Goal: Task Accomplishment & Management: Use online tool/utility

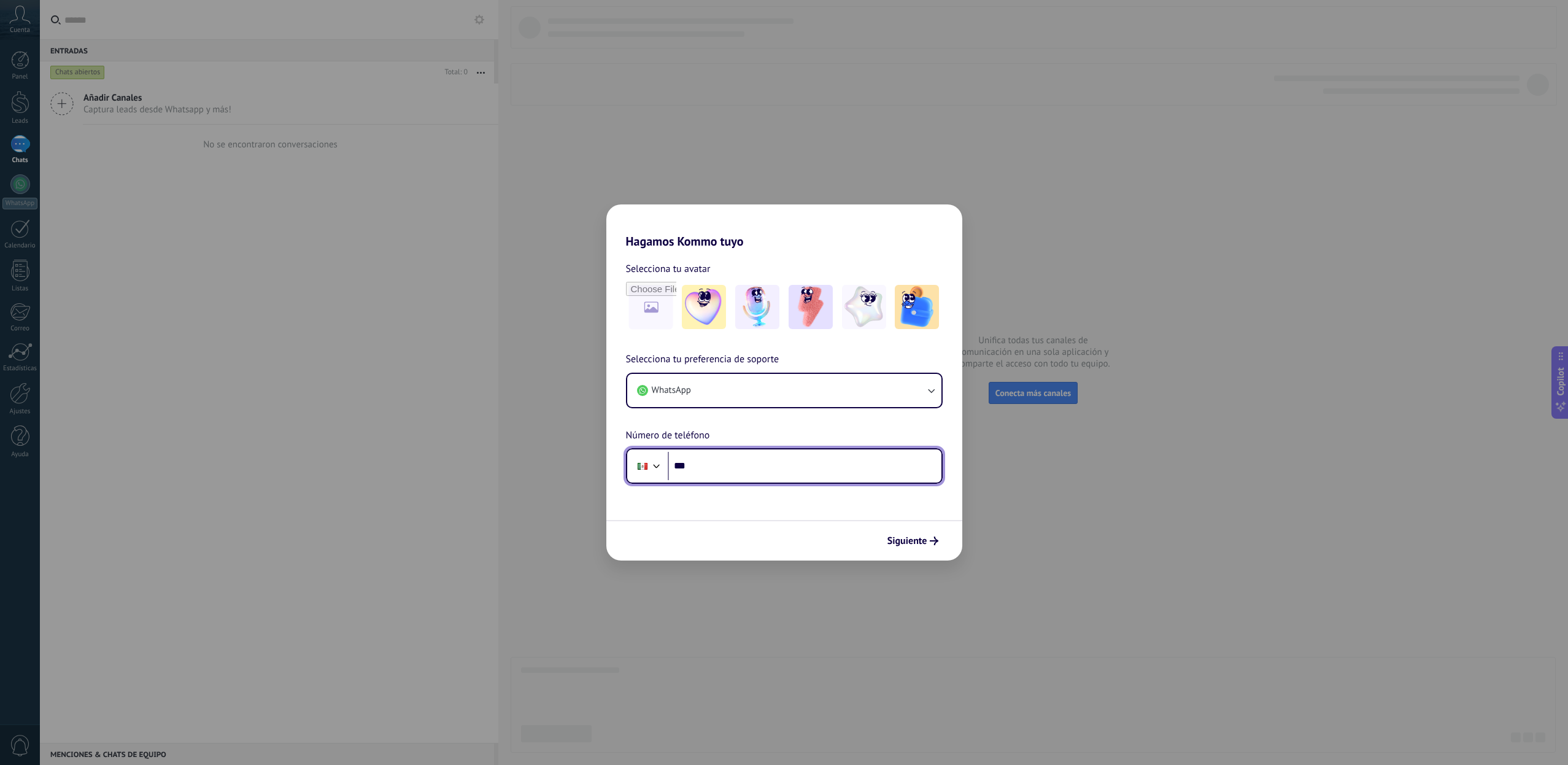
click at [703, 463] on input "***" at bounding box center [805, 466] width 274 height 28
click at [903, 382] on button "WhatsApp" at bounding box center [785, 390] width 315 height 33
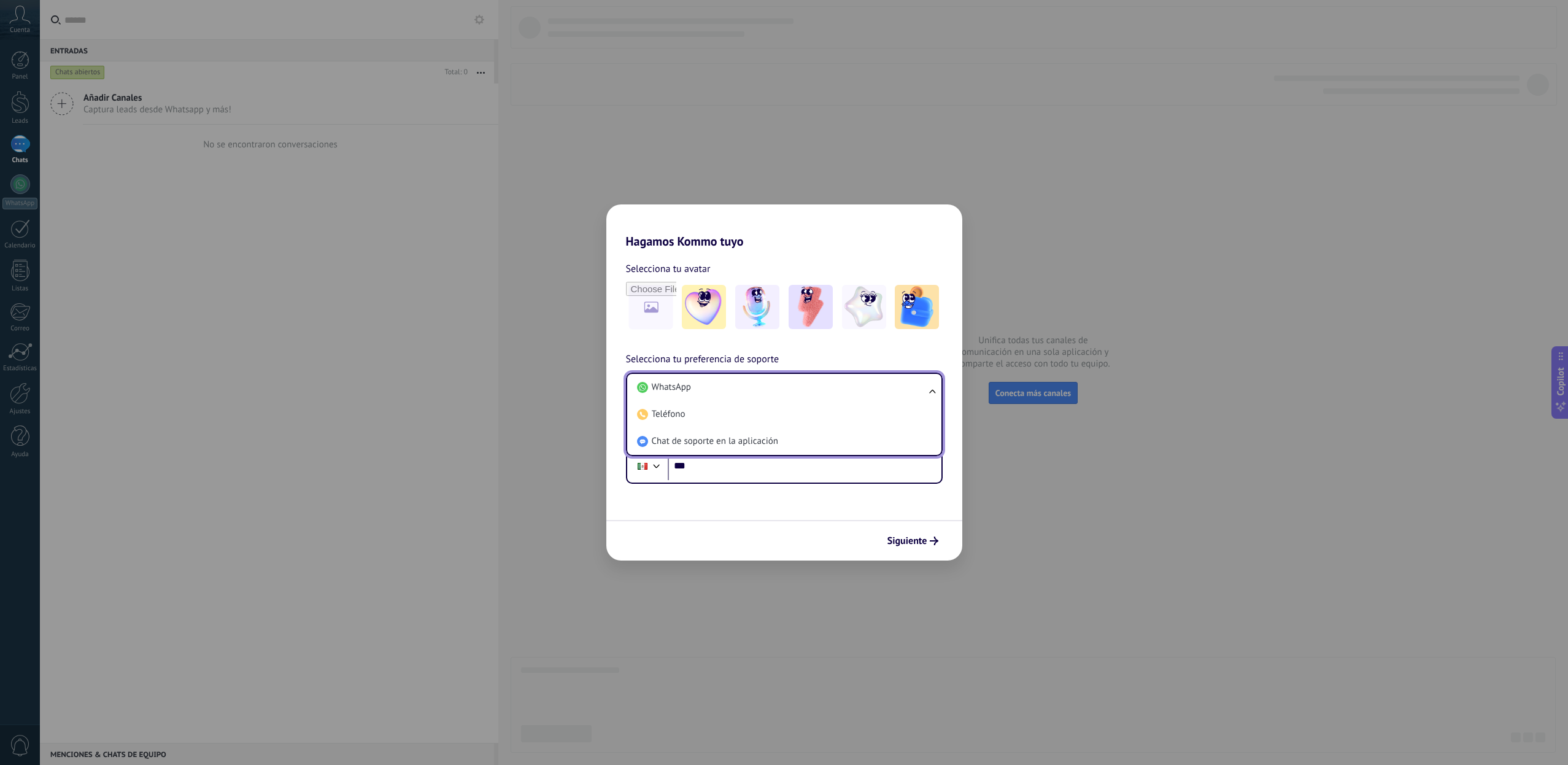
click at [903, 382] on li "WhatsApp" at bounding box center [782, 387] width 299 height 27
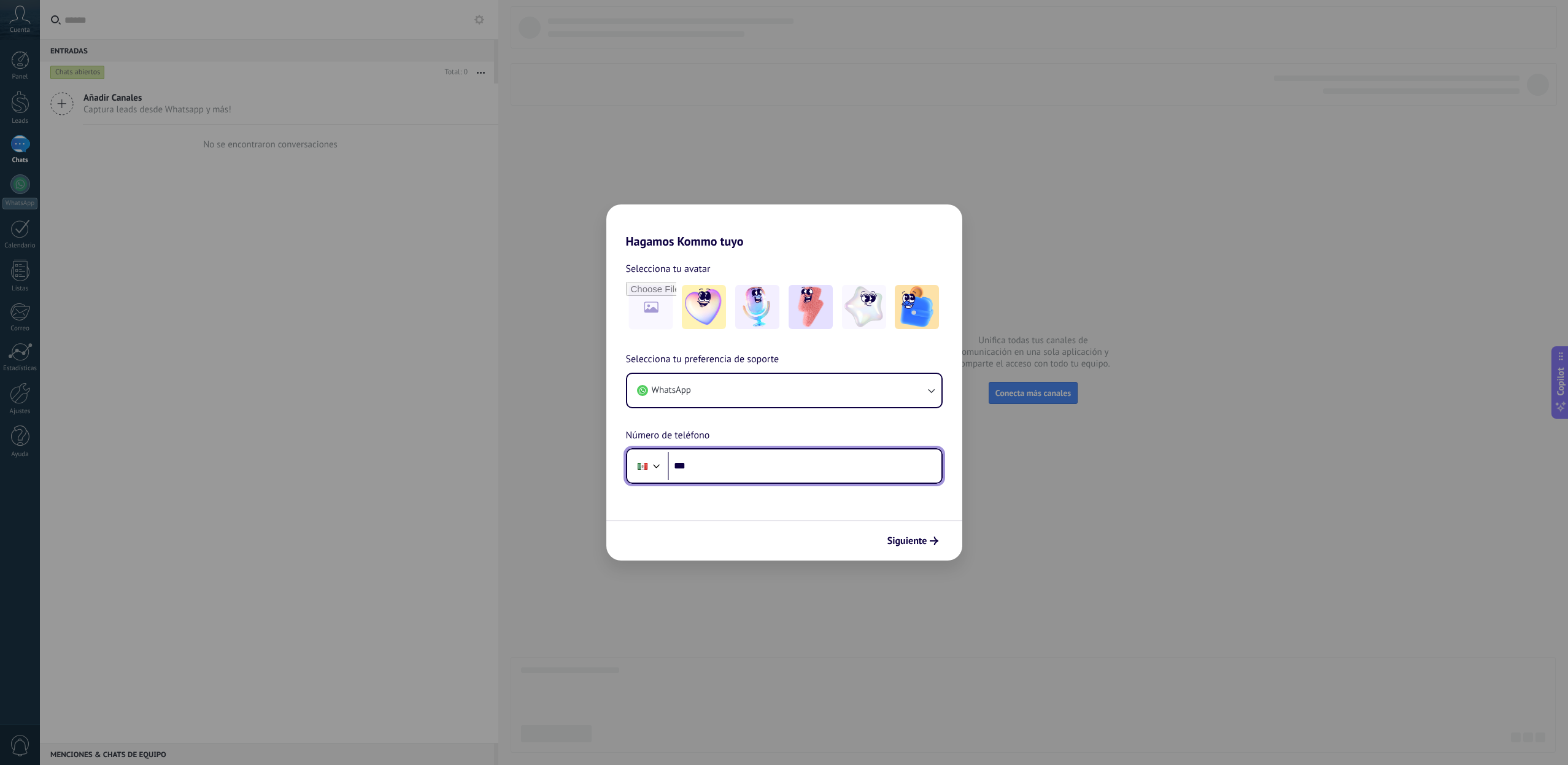
click at [709, 467] on input "***" at bounding box center [805, 466] width 274 height 28
click at [698, 467] on input "***" at bounding box center [805, 466] width 274 height 28
click at [697, 464] on input "***" at bounding box center [805, 466] width 274 height 28
paste input "**********"
type input "**********"
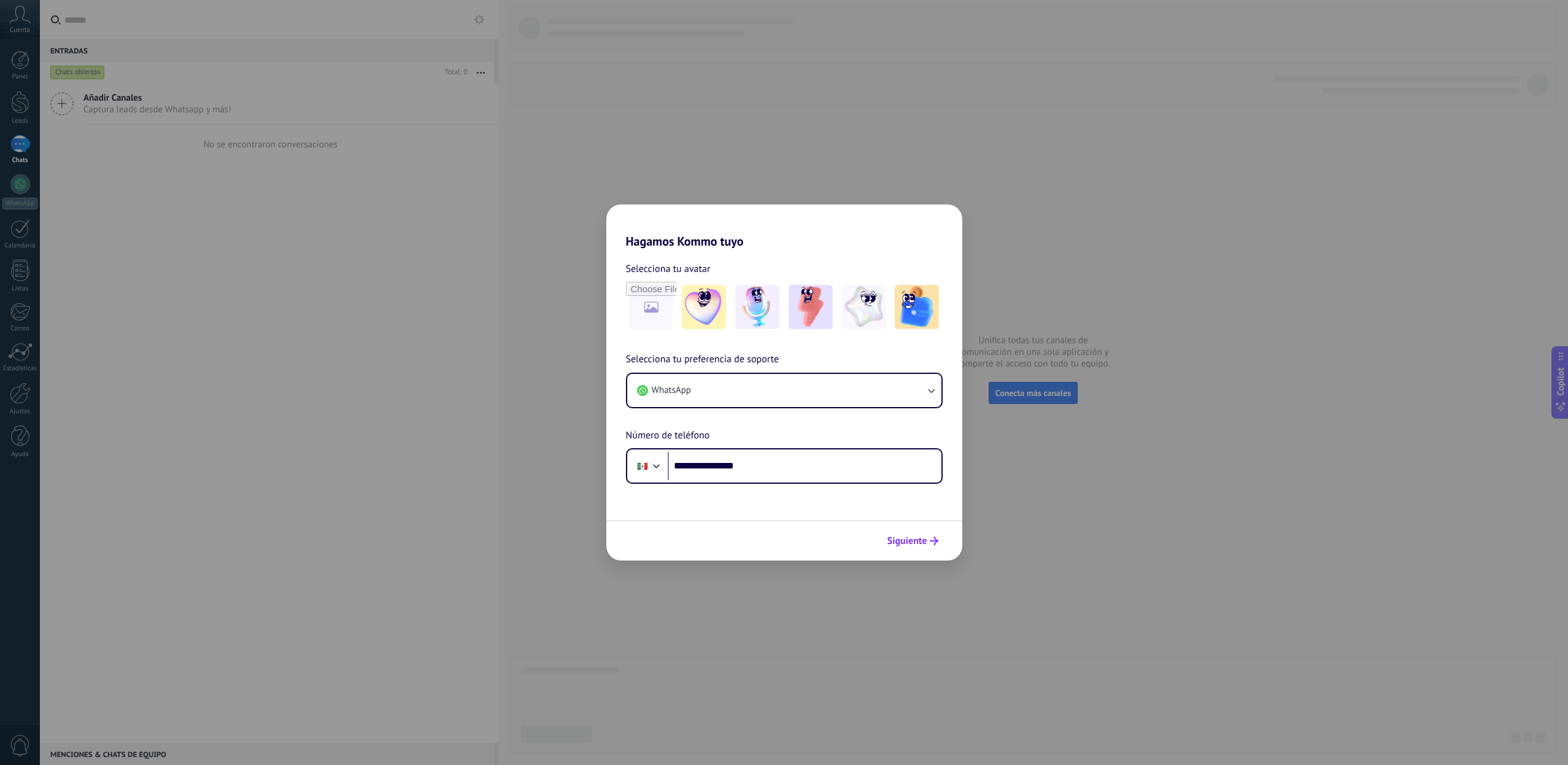
click at [915, 543] on span "Siguiente" at bounding box center [907, 541] width 40 height 9
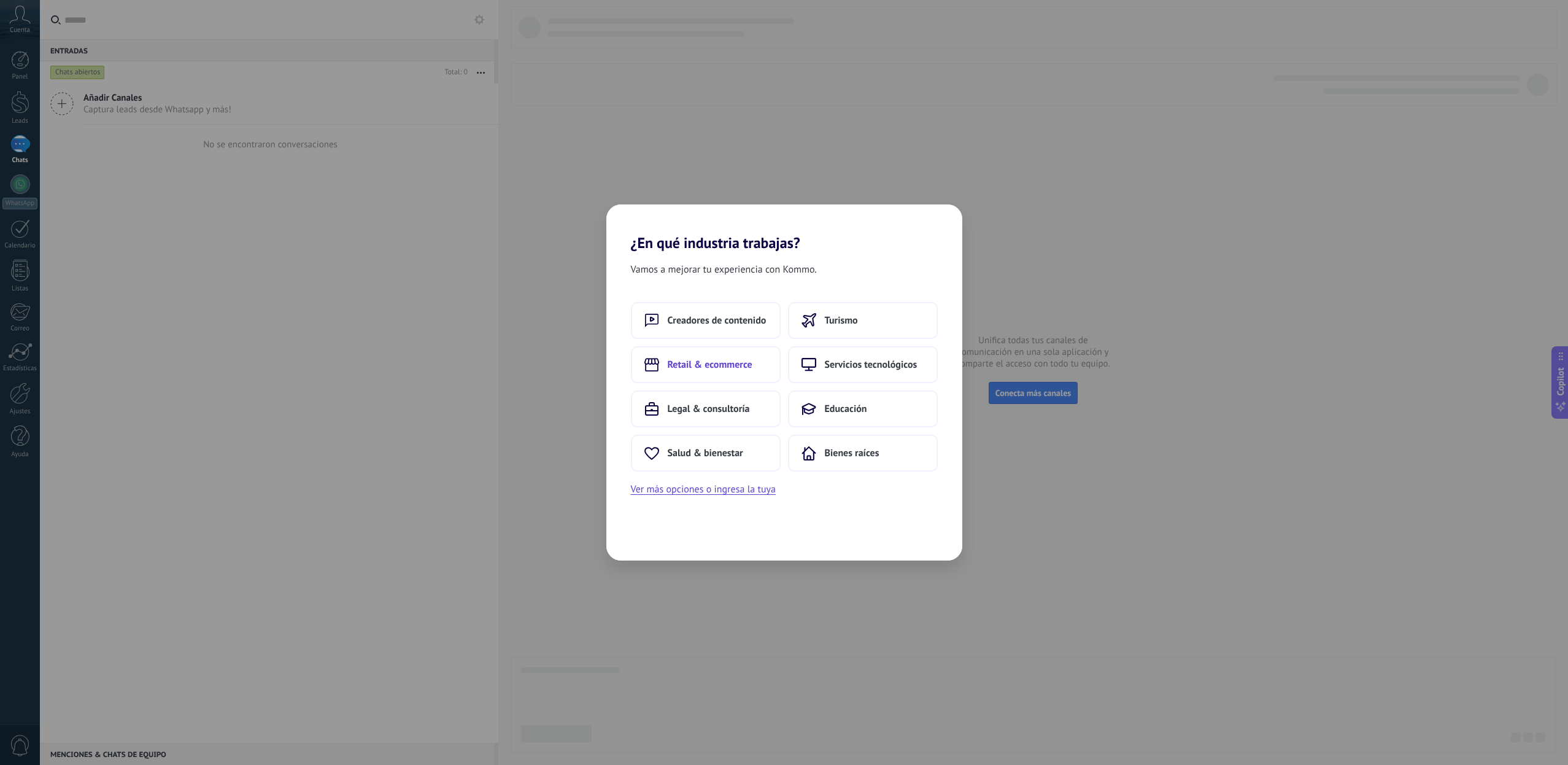
click at [722, 374] on button "Retail & ecommerce" at bounding box center [706, 365] width 150 height 37
click at [844, 365] on span "Ropa & accesorios" at bounding box center [839, 364] width 76 height 13
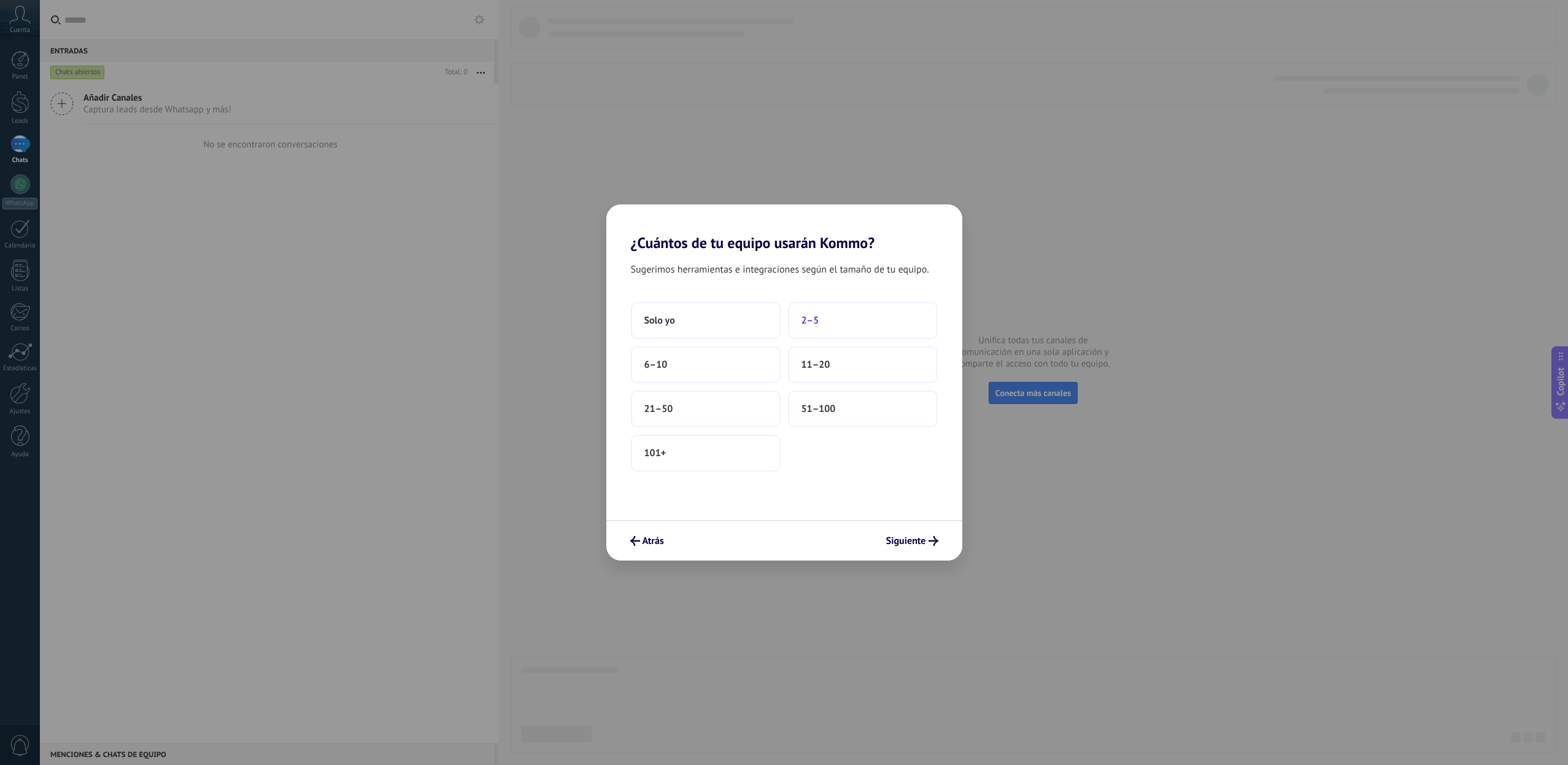
click at [858, 328] on button "2–5" at bounding box center [862, 321] width 150 height 37
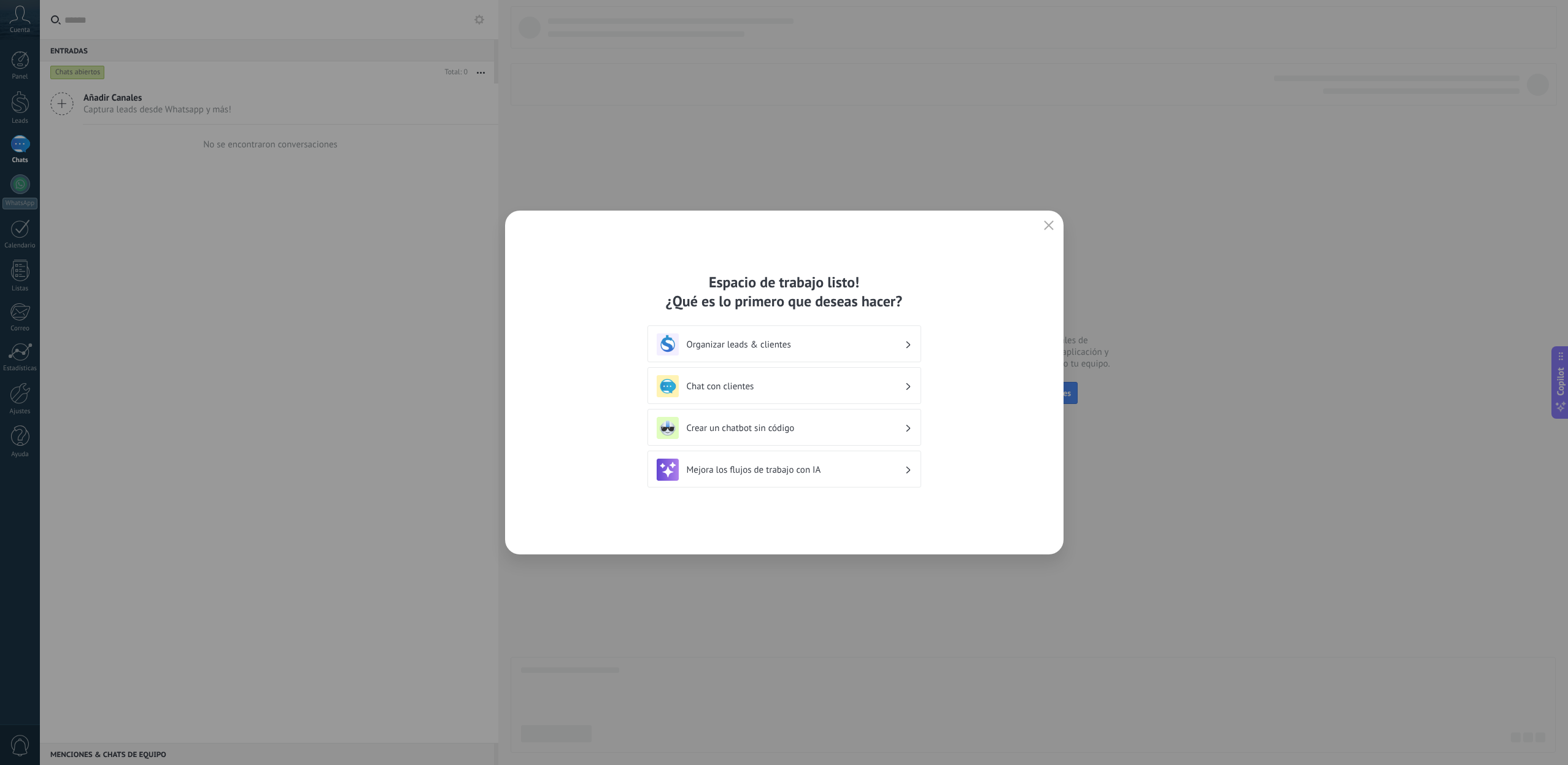
click at [818, 351] on div "Organizar leads & clientes" at bounding box center [784, 344] width 255 height 22
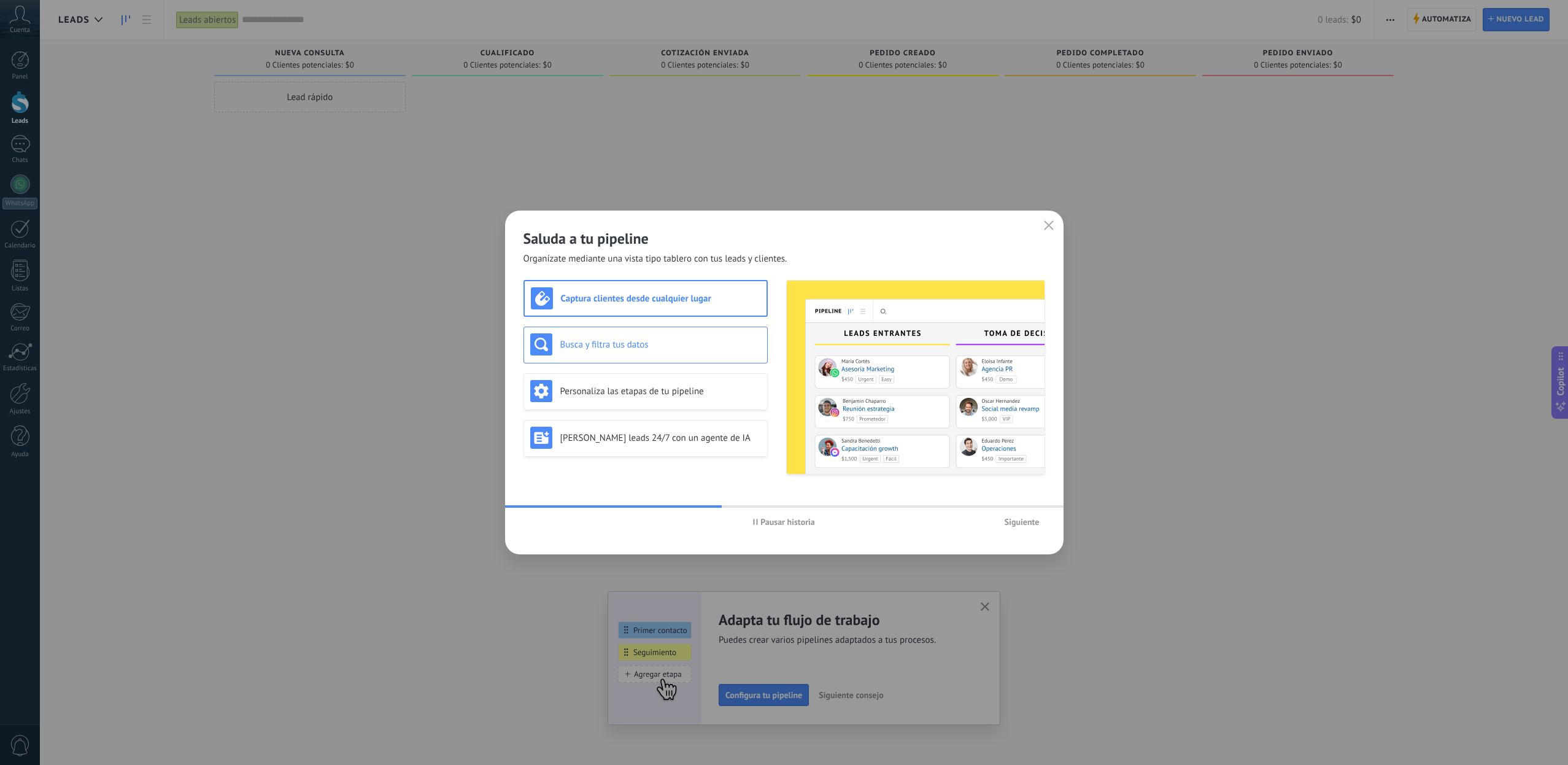
click at [666, 360] on div "Busca y filtra tus datos" at bounding box center [645, 345] width 244 height 37
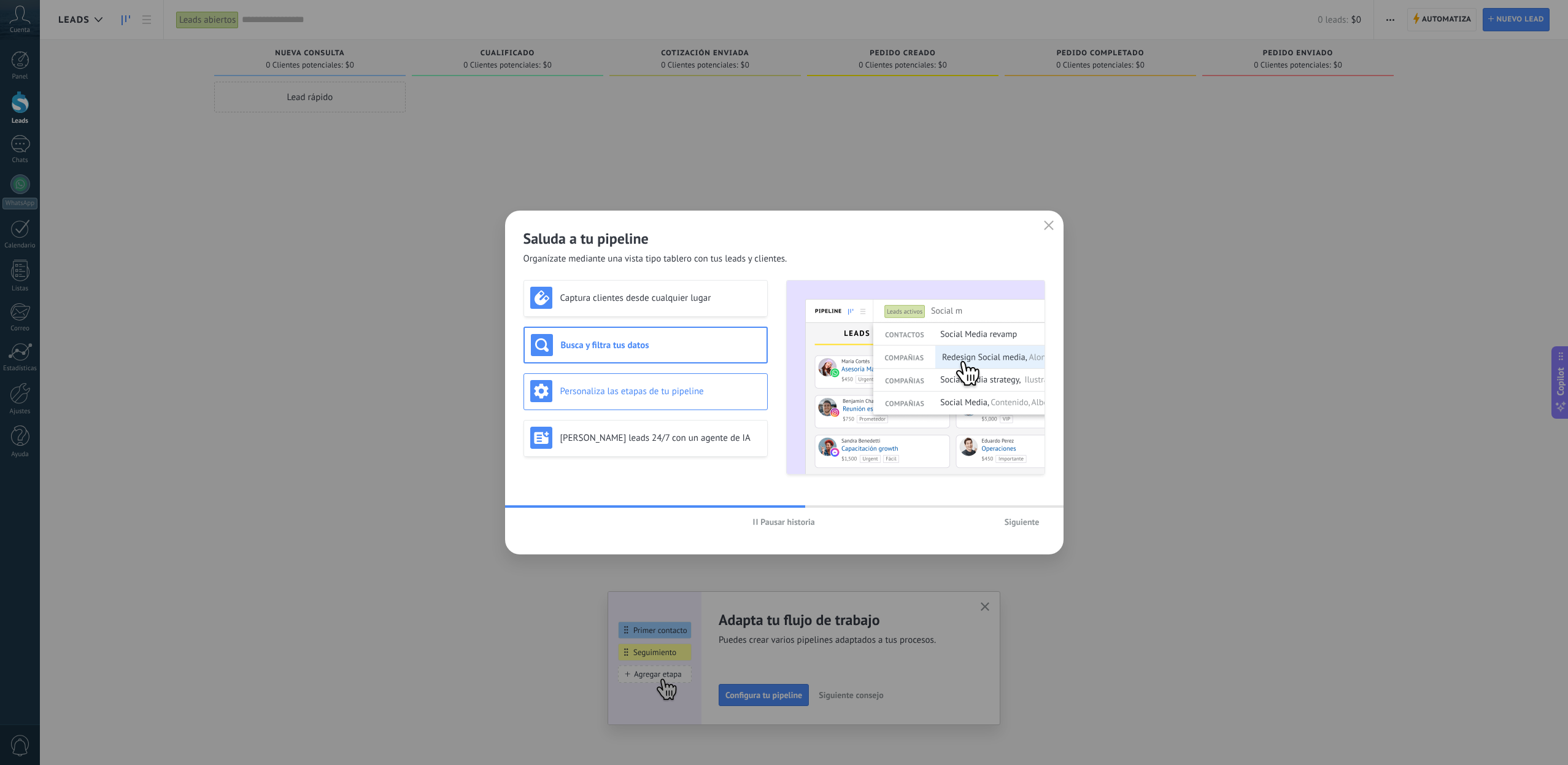
click at [658, 393] on h3 "Personaliza las etapas de tu pipeline" at bounding box center [660, 391] width 201 height 12
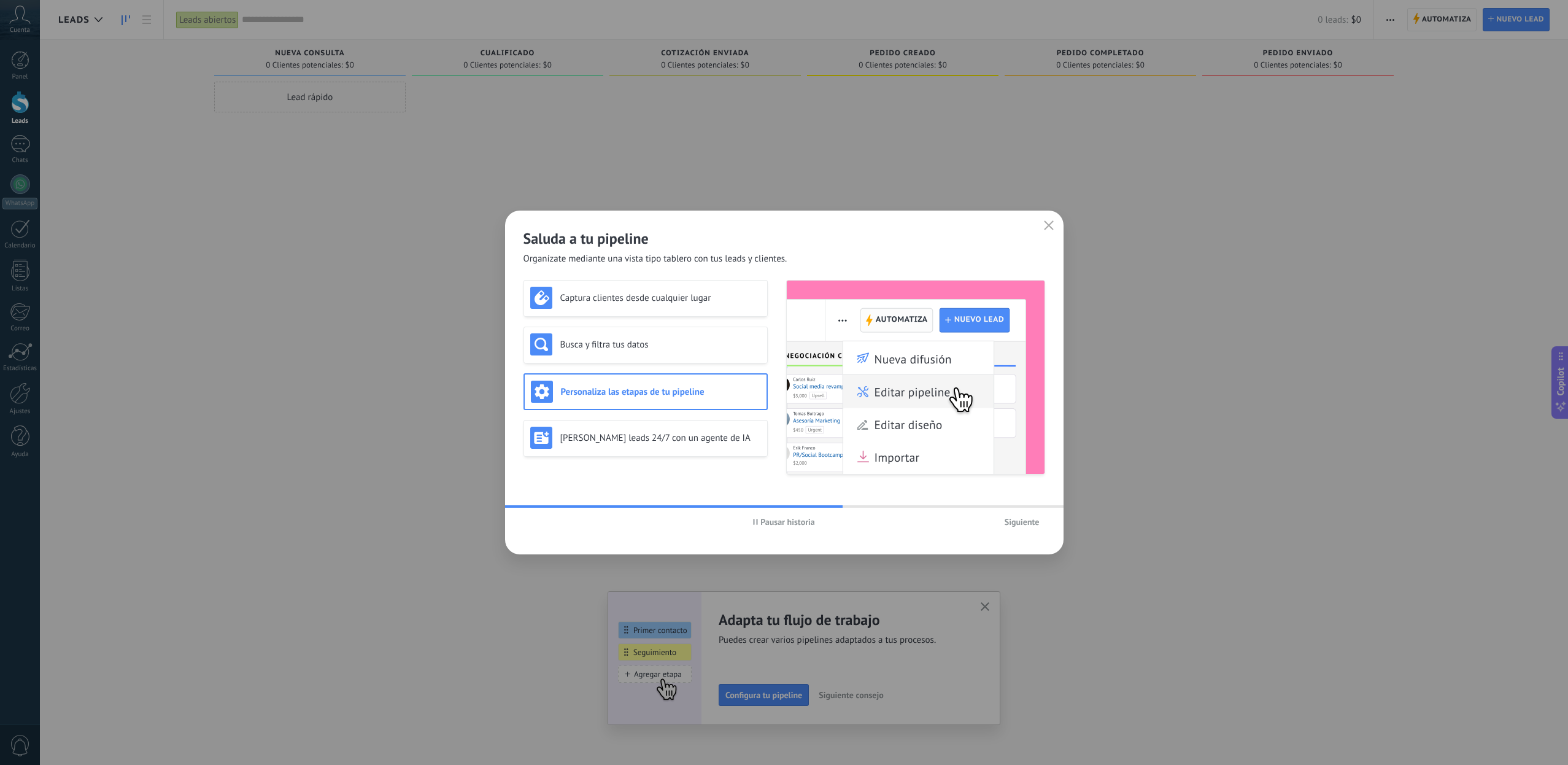
click at [770, 525] on span "Pausar historia" at bounding box center [788, 522] width 55 height 9
click at [682, 438] on h3 "[PERSON_NAME] leads 24/7 con un agente de IA" at bounding box center [660, 439] width 201 height 12
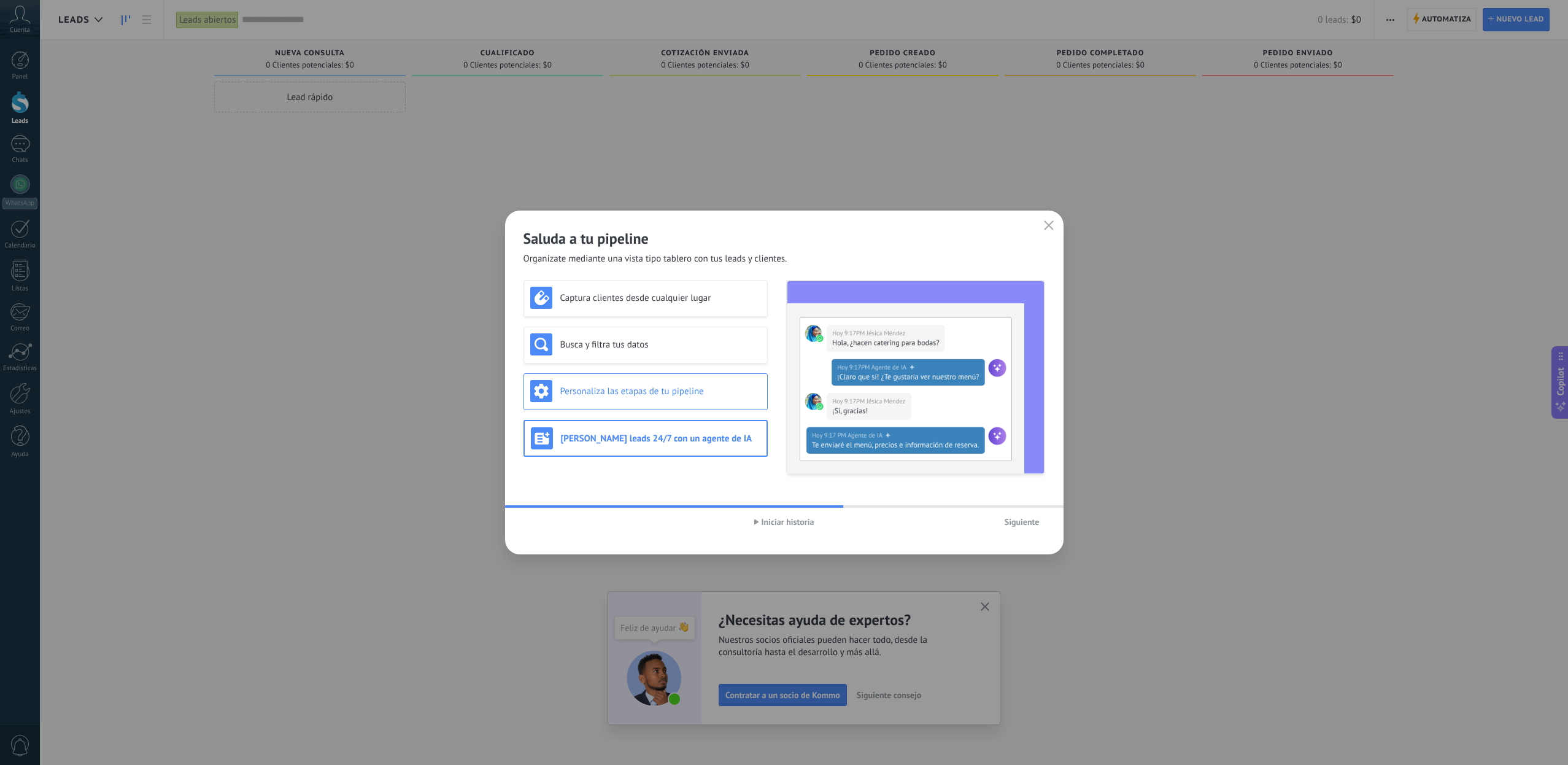
click at [679, 405] on div "Personaliza las etapas de tu pipeline" at bounding box center [645, 392] width 244 height 37
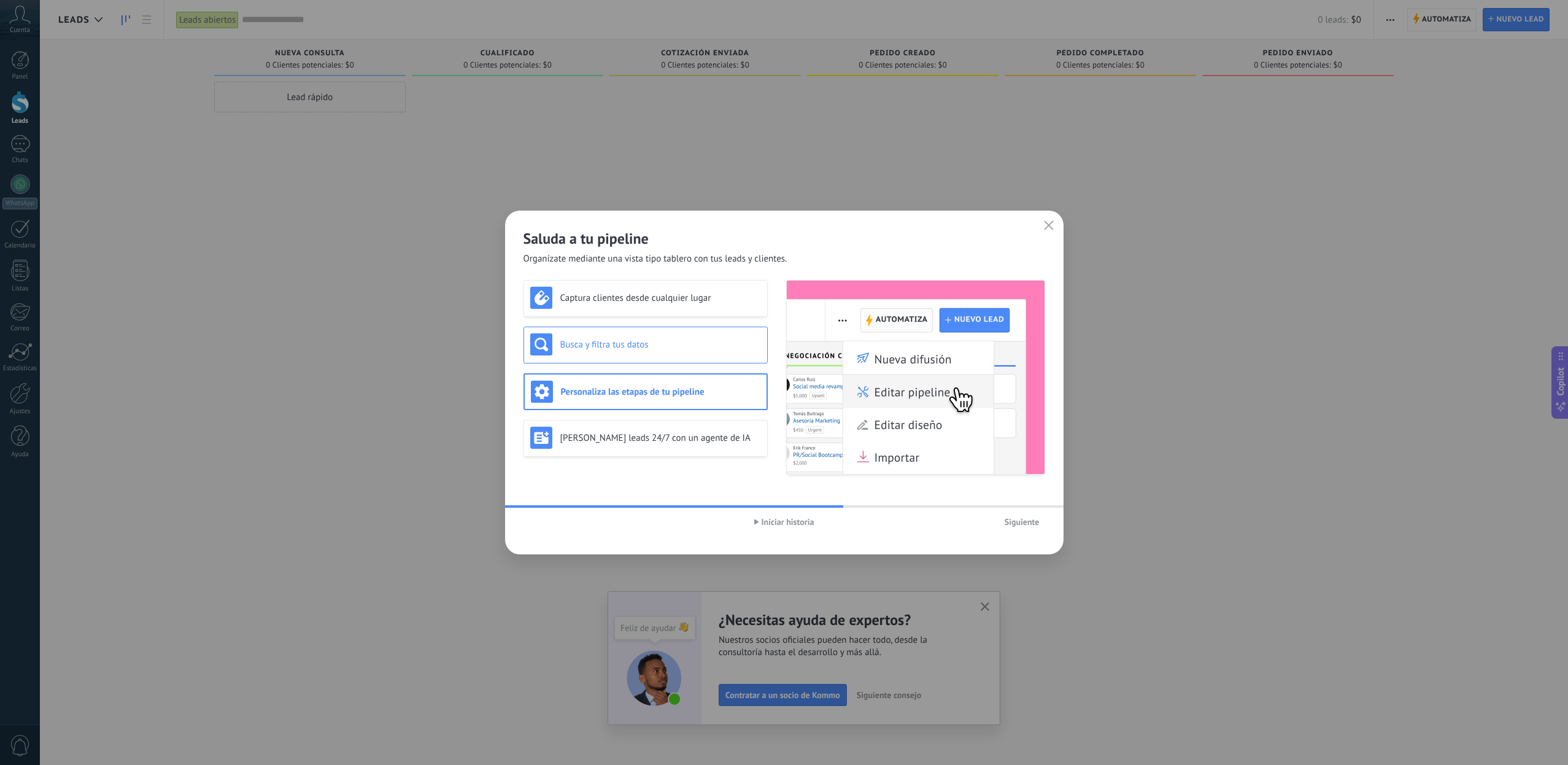
click at [690, 358] on div "Busca y filtra tus datos" at bounding box center [645, 345] width 244 height 37
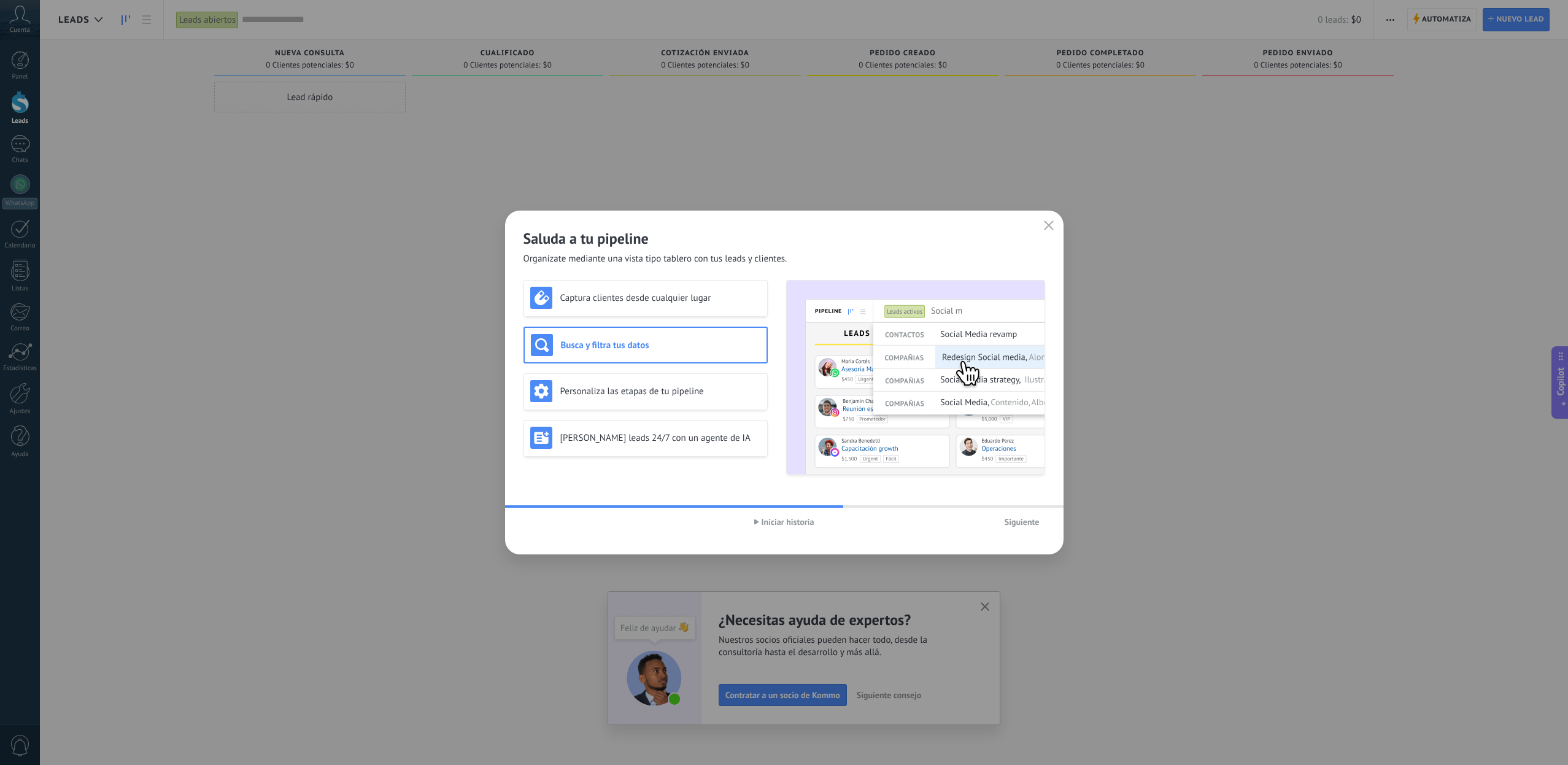
click at [704, 317] on div "Captura clientes desde cualquier lugar Busca y filtra tus datos Personaliza las…" at bounding box center [645, 378] width 244 height 195
click at [800, 528] on button "Iniciar historia" at bounding box center [785, 522] width 71 height 18
click at [1014, 525] on span "Siguiente" at bounding box center [1022, 522] width 35 height 9
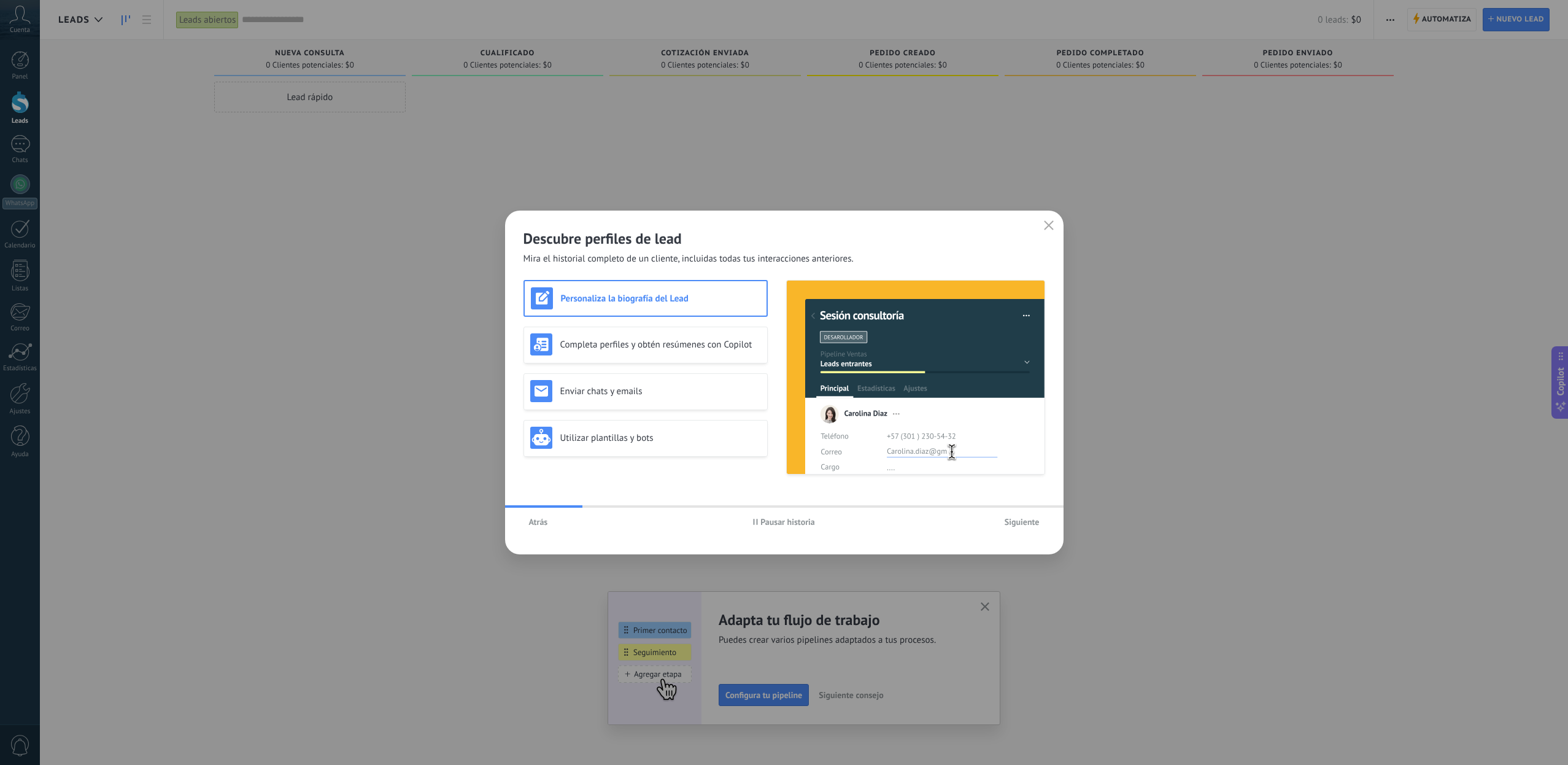
click at [788, 530] on button "Pausar historia" at bounding box center [784, 522] width 73 height 18
click at [675, 340] on h3 "Completa perfiles y obtén resúmenes con Copilot" at bounding box center [660, 345] width 201 height 12
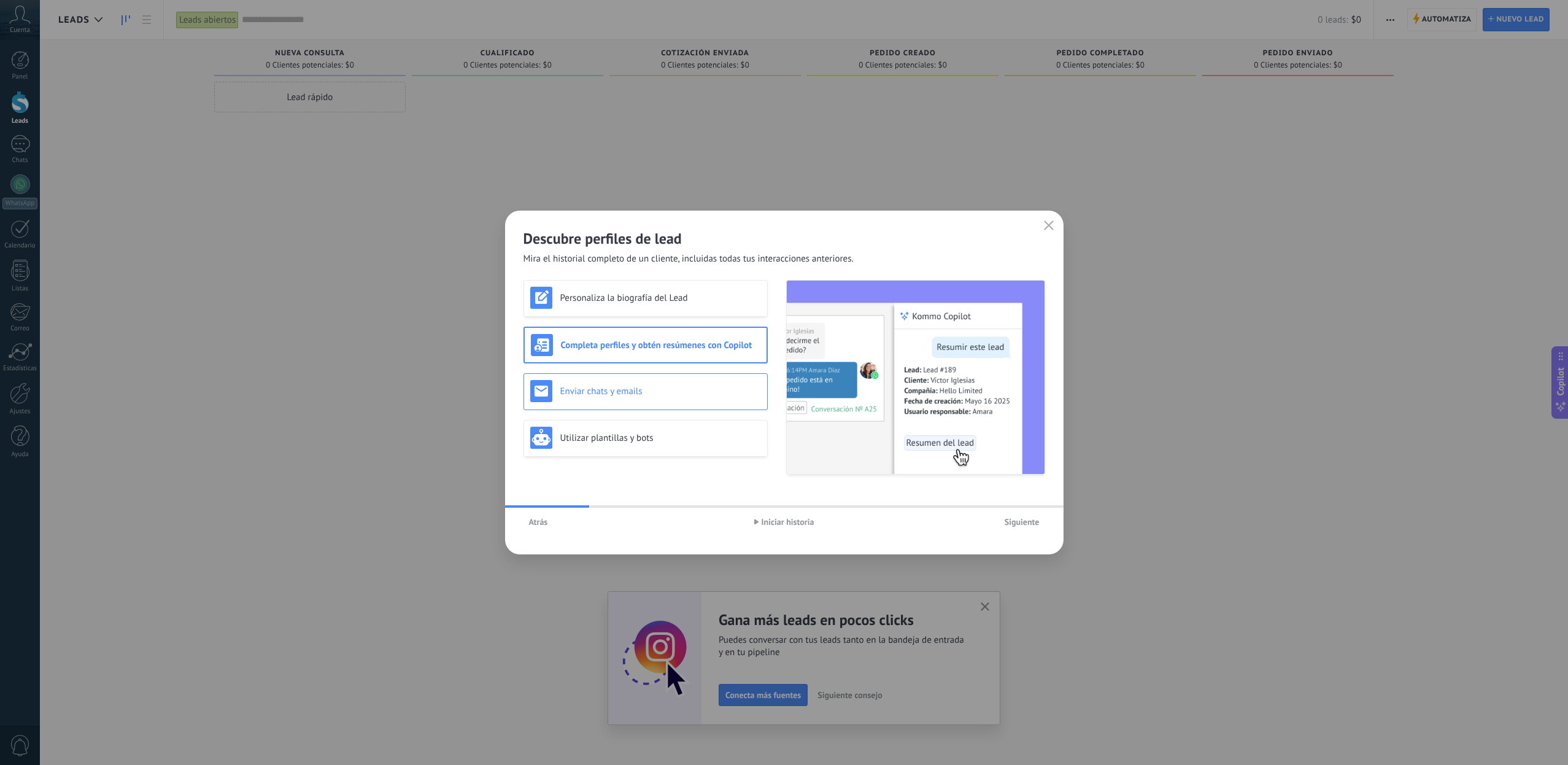
click at [616, 408] on div "Enviar chats y emails" at bounding box center [645, 392] width 244 height 37
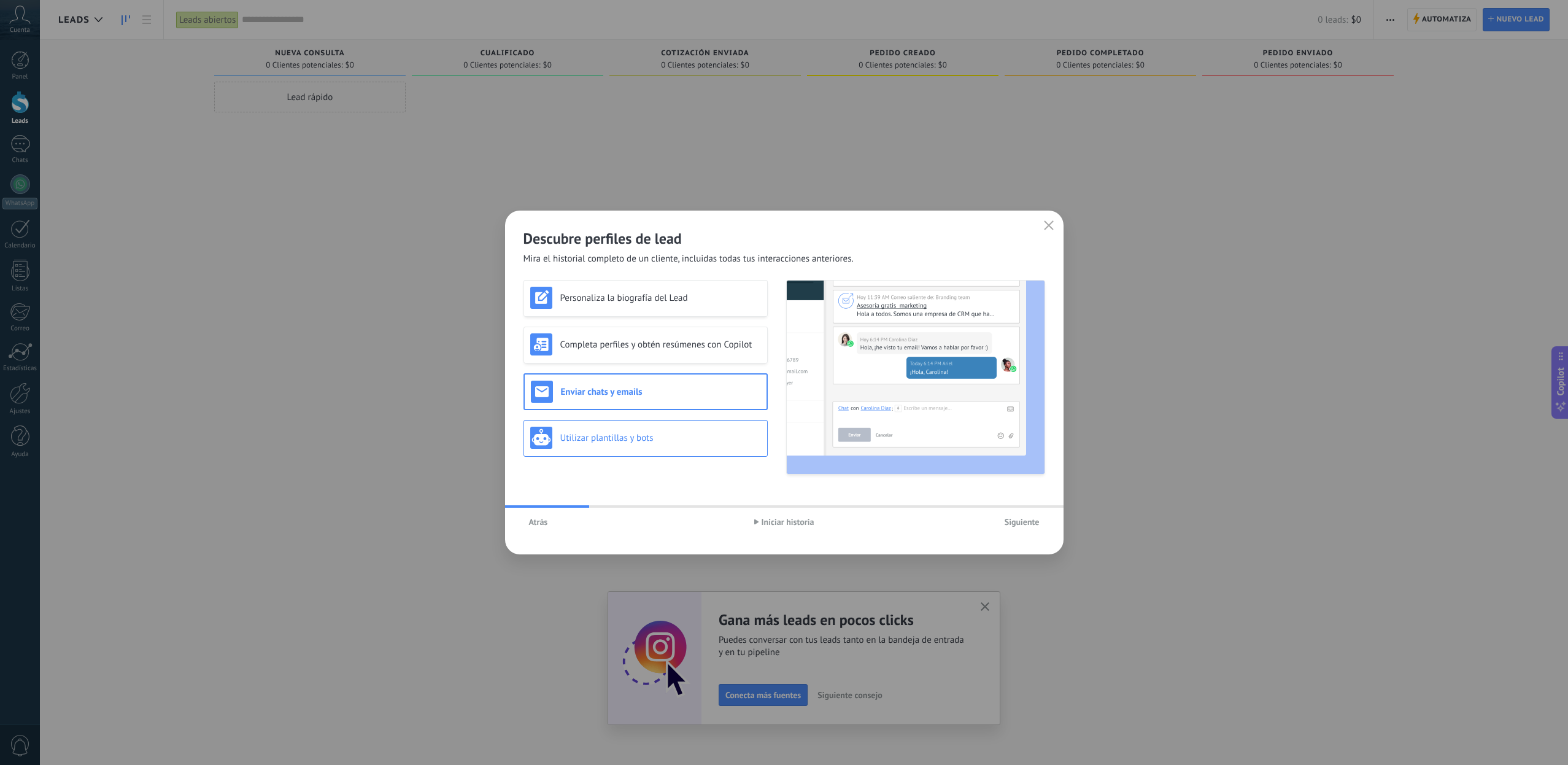
click at [623, 433] on h3 "Utilizar plantillas y bots" at bounding box center [660, 439] width 201 height 12
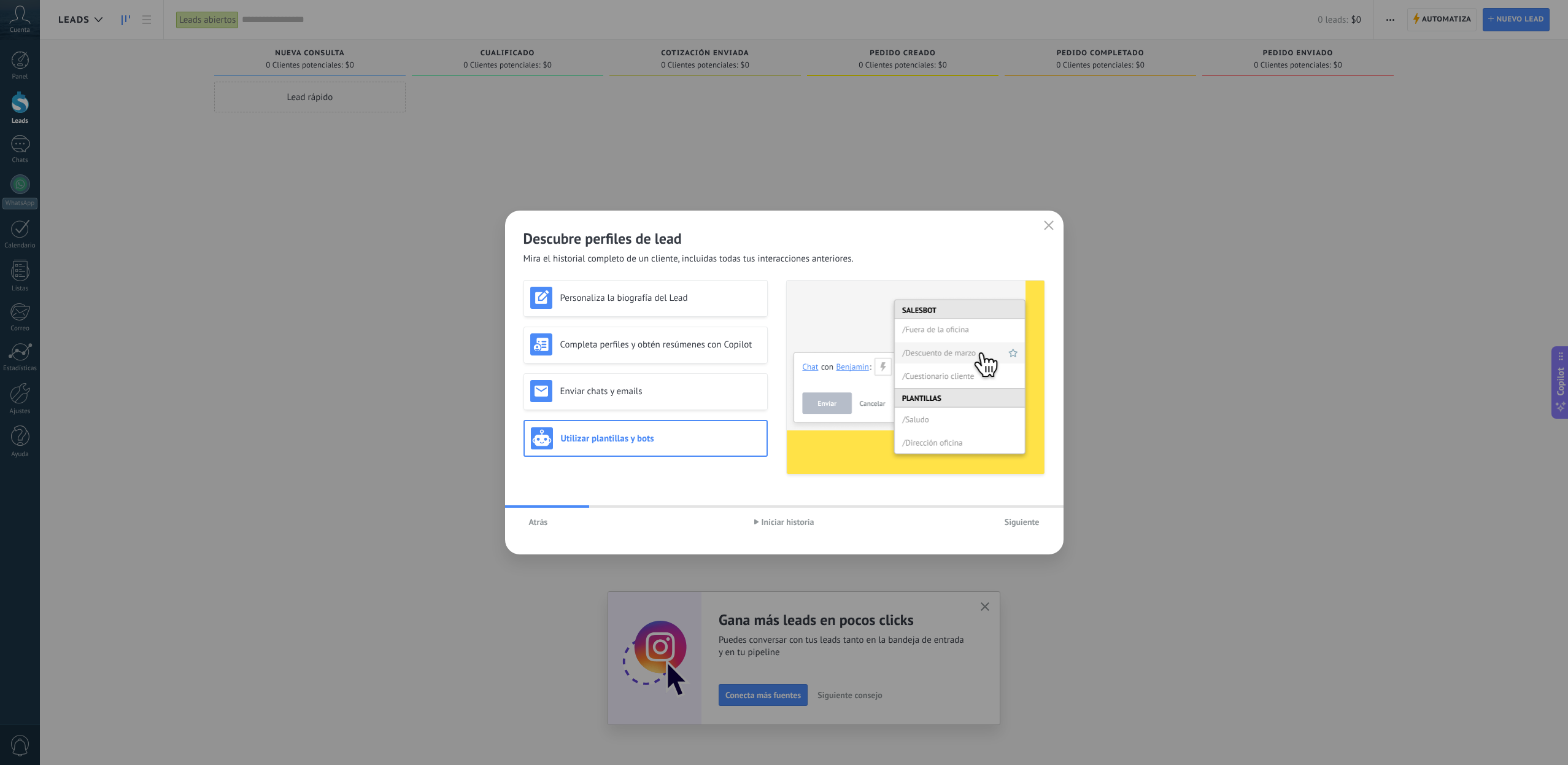
click at [1023, 522] on span "Siguiente" at bounding box center [1022, 522] width 35 height 9
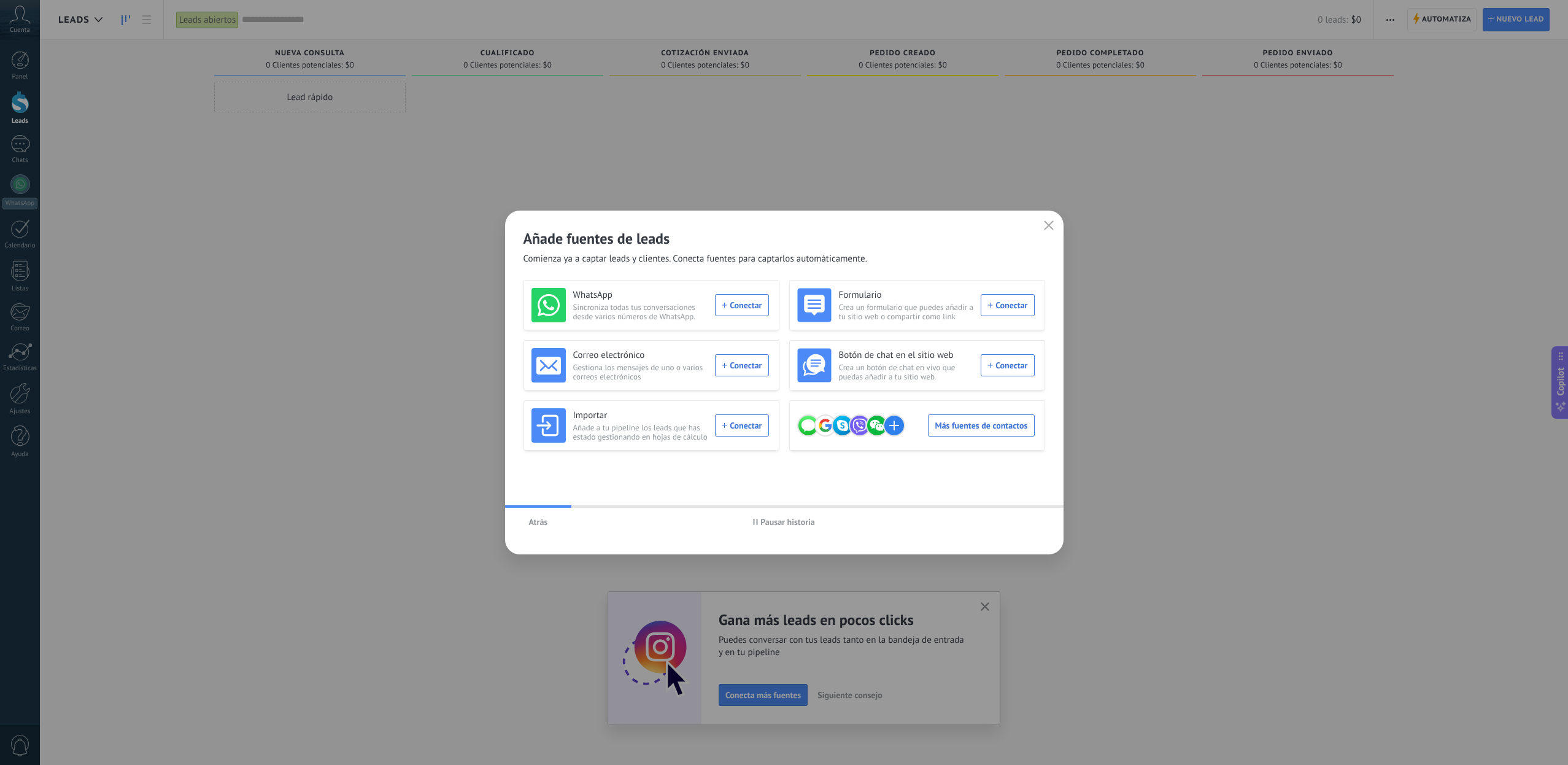
click at [765, 525] on span "Pausar historia" at bounding box center [788, 522] width 55 height 9
click at [765, 525] on span "Iniciar historia" at bounding box center [788, 522] width 53 height 9
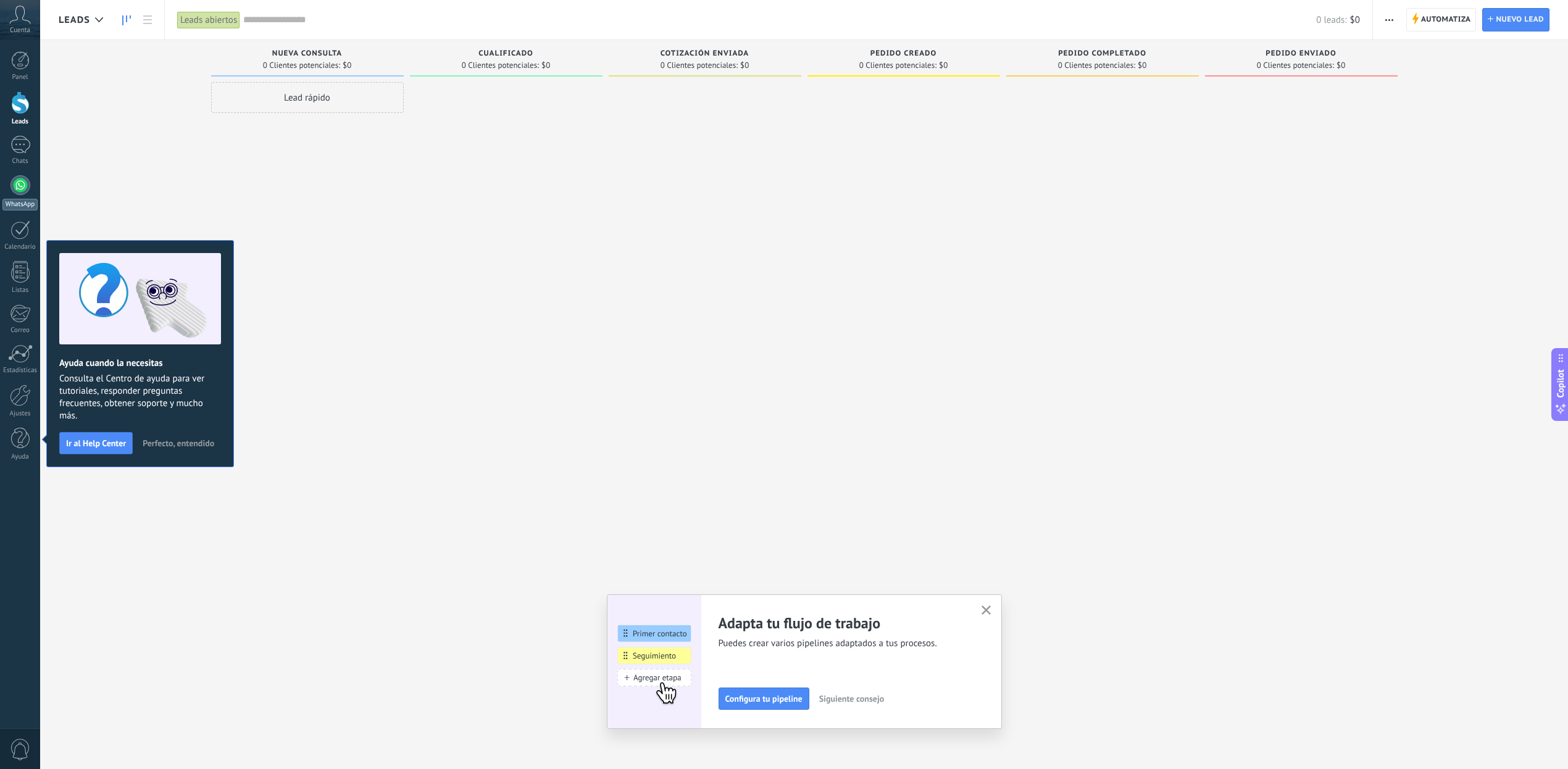
click at [23, 181] on div at bounding box center [20, 185] width 19 height 19
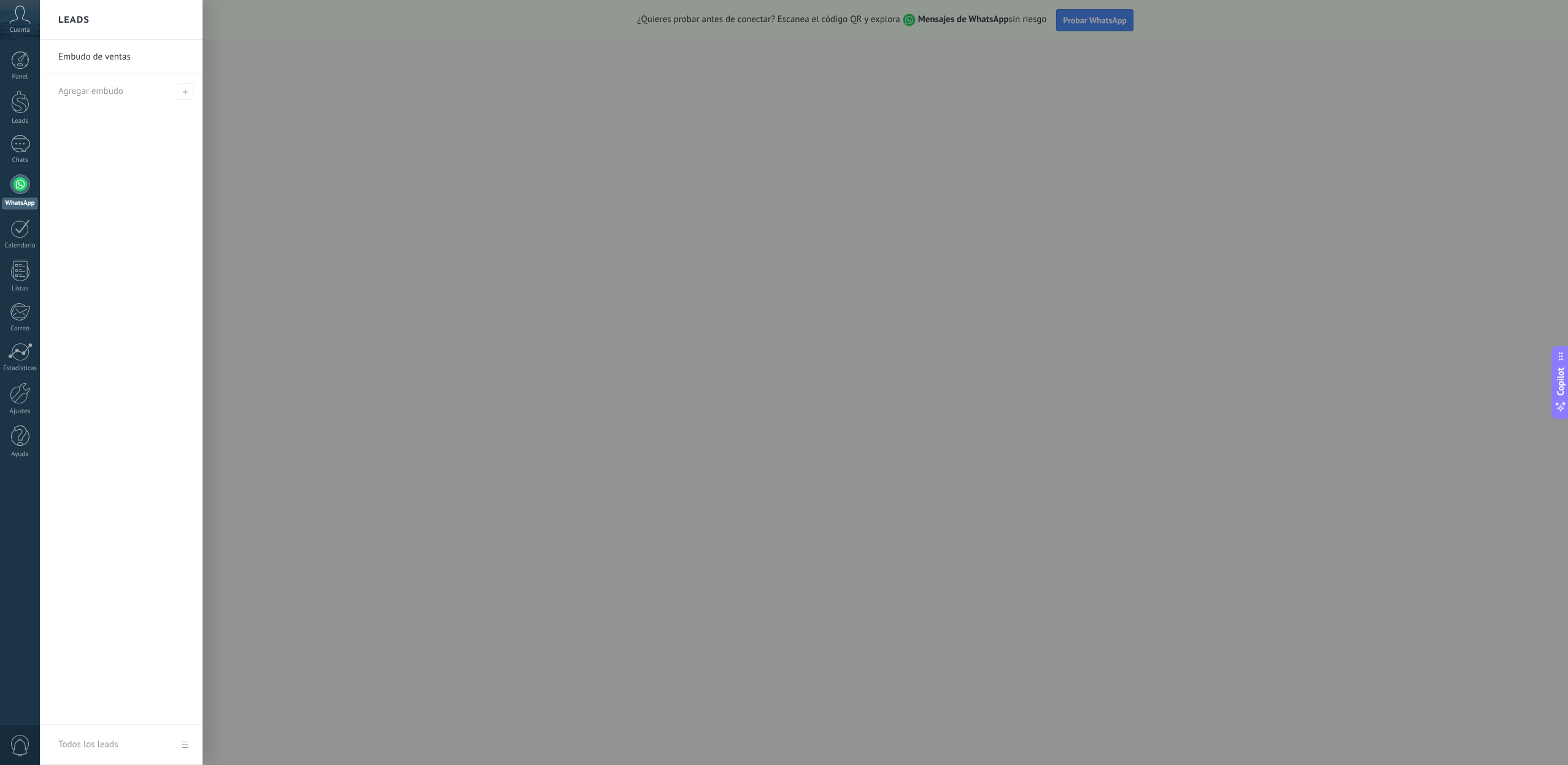
click at [121, 51] on link "Embudo de ventas" at bounding box center [124, 57] width 132 height 35
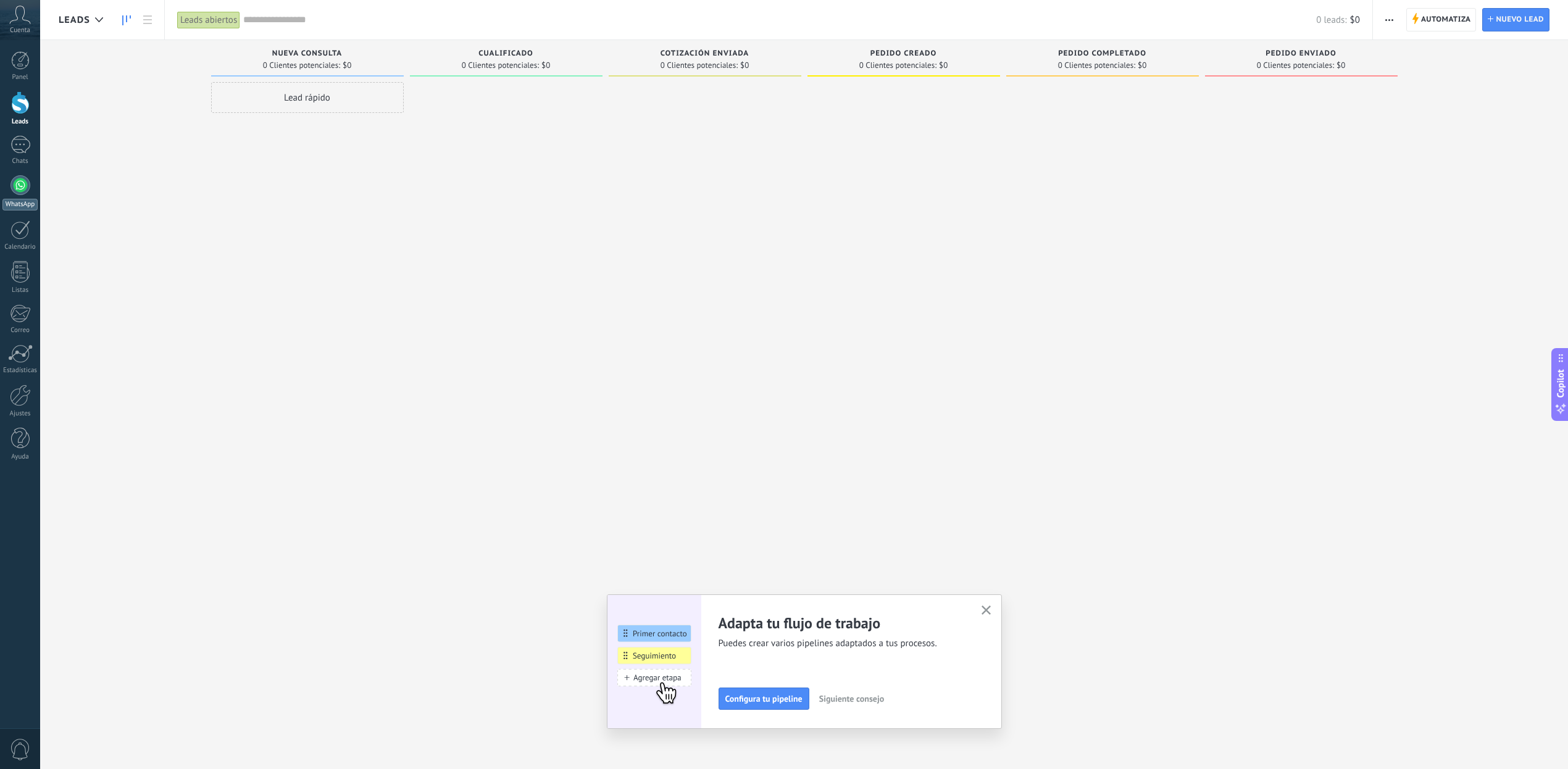
click at [13, 196] on link "WhatsApp" at bounding box center [19, 193] width 40 height 35
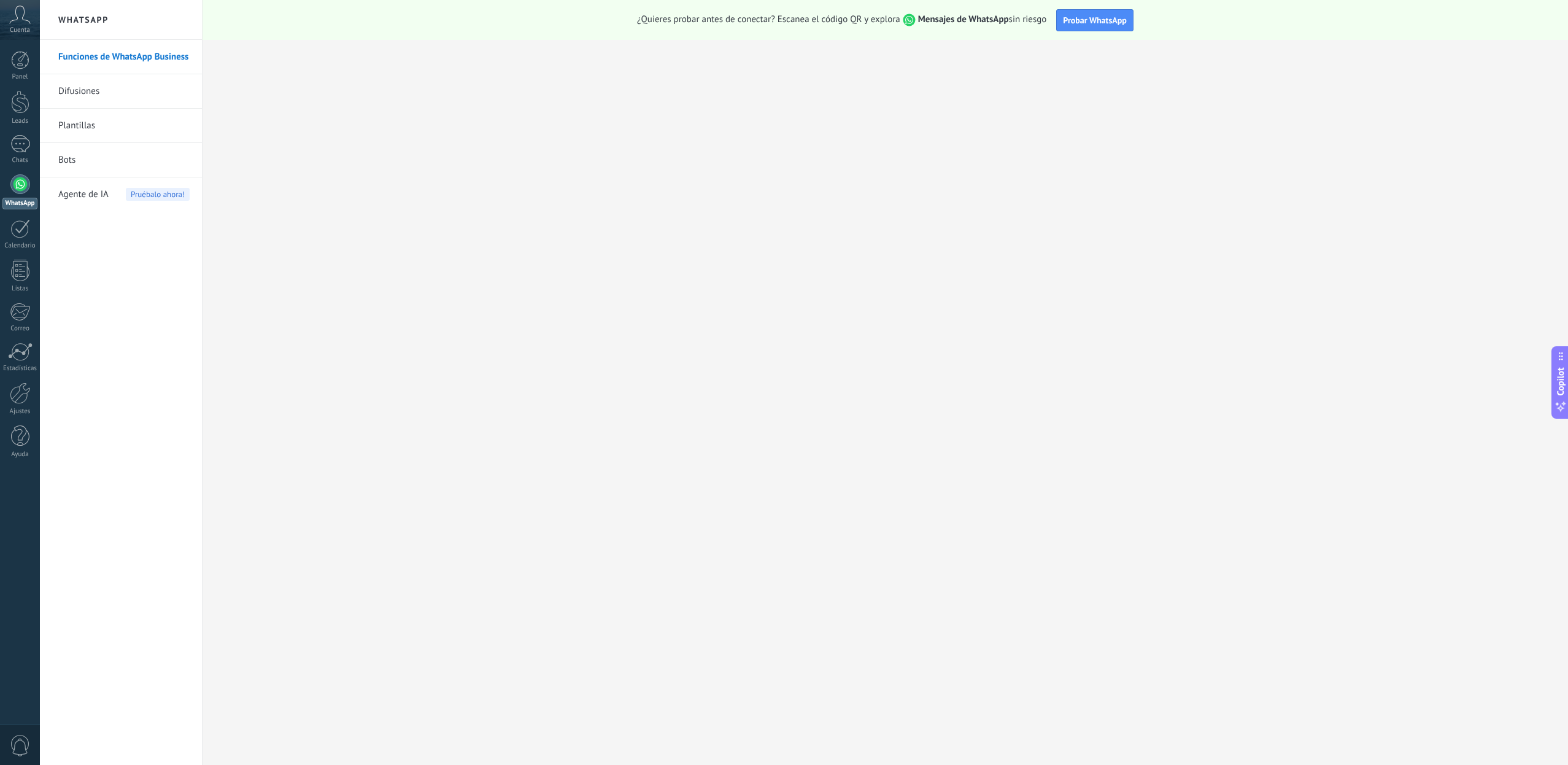
click at [127, 82] on link "Difusiones" at bounding box center [124, 92] width 131 height 35
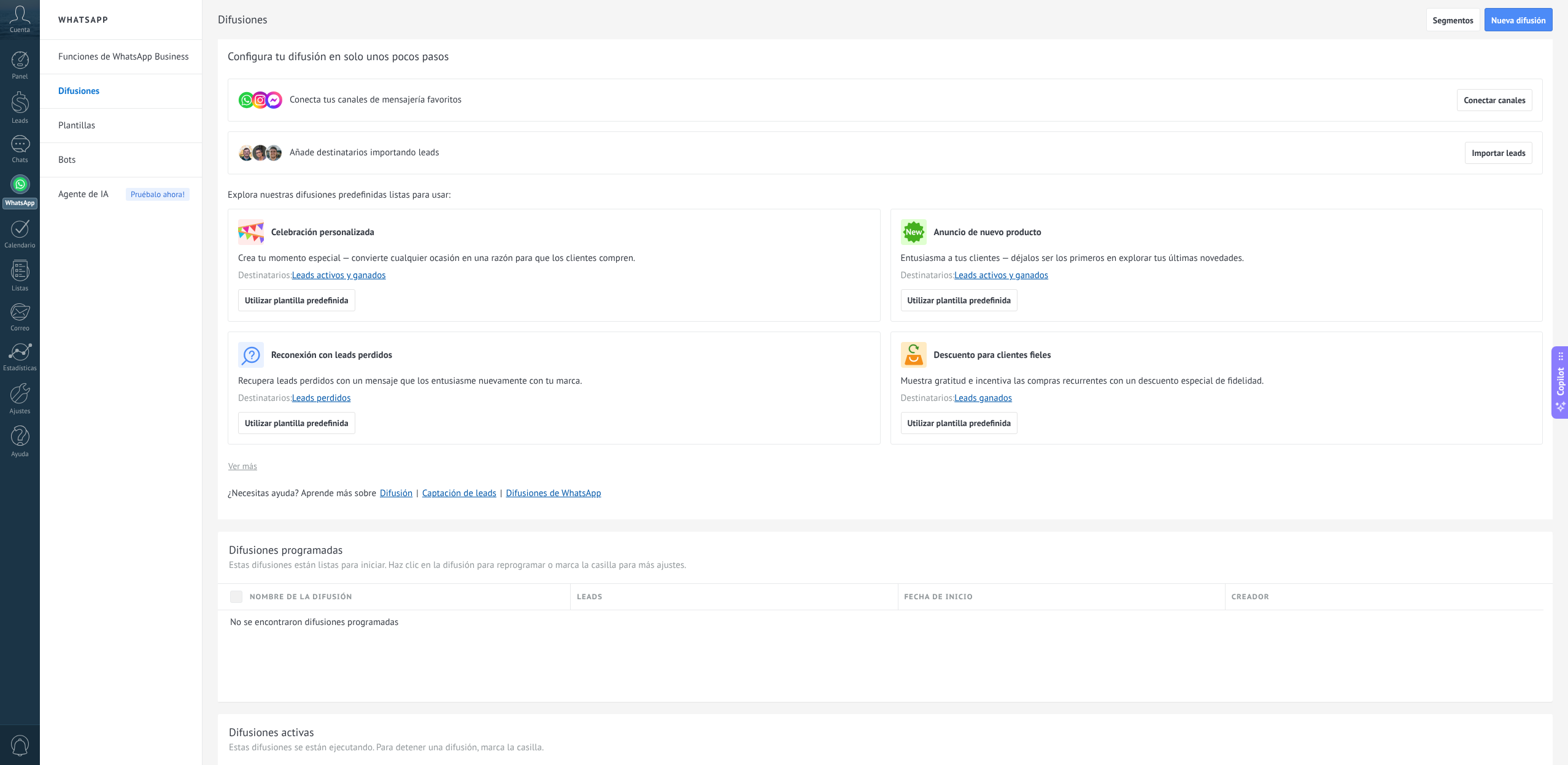
click at [27, 30] on span "Cuenta" at bounding box center [19, 30] width 20 height 8
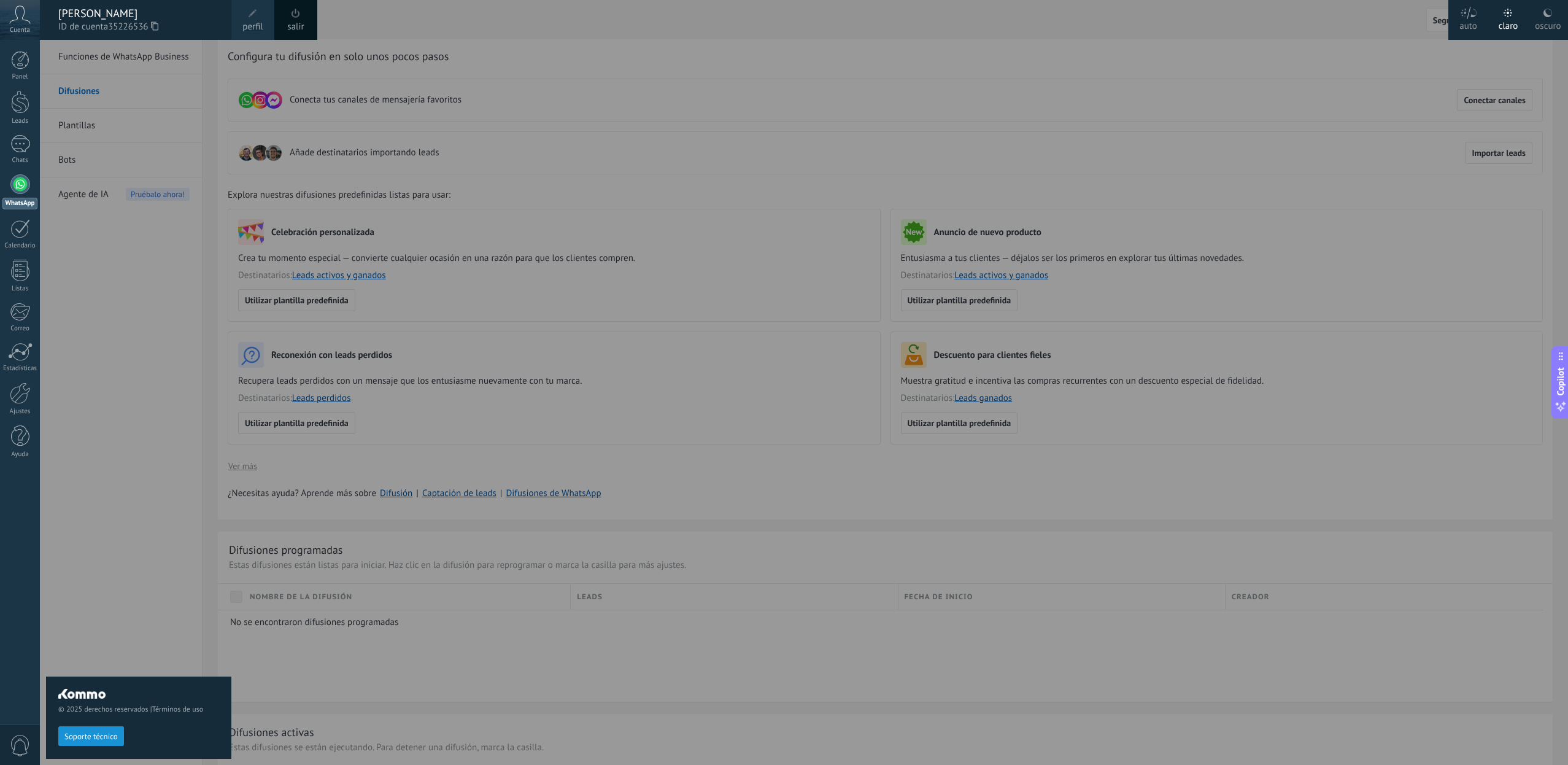
click at [154, 26] on icon at bounding box center [154, 26] width 8 height 10
click at [253, 27] on span "perfil" at bounding box center [252, 27] width 20 height 14
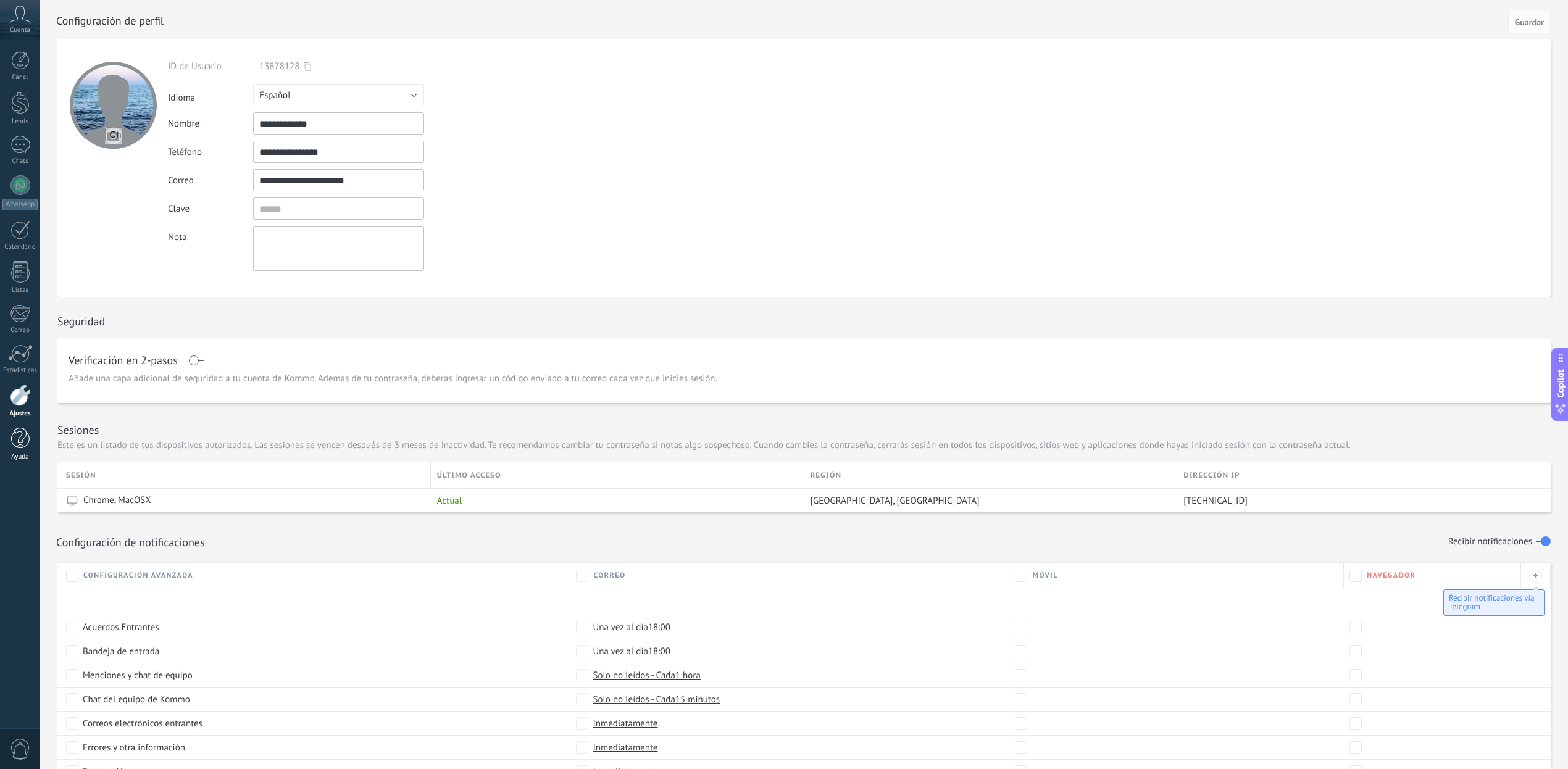
click at [19, 434] on div at bounding box center [19, 439] width 18 height 21
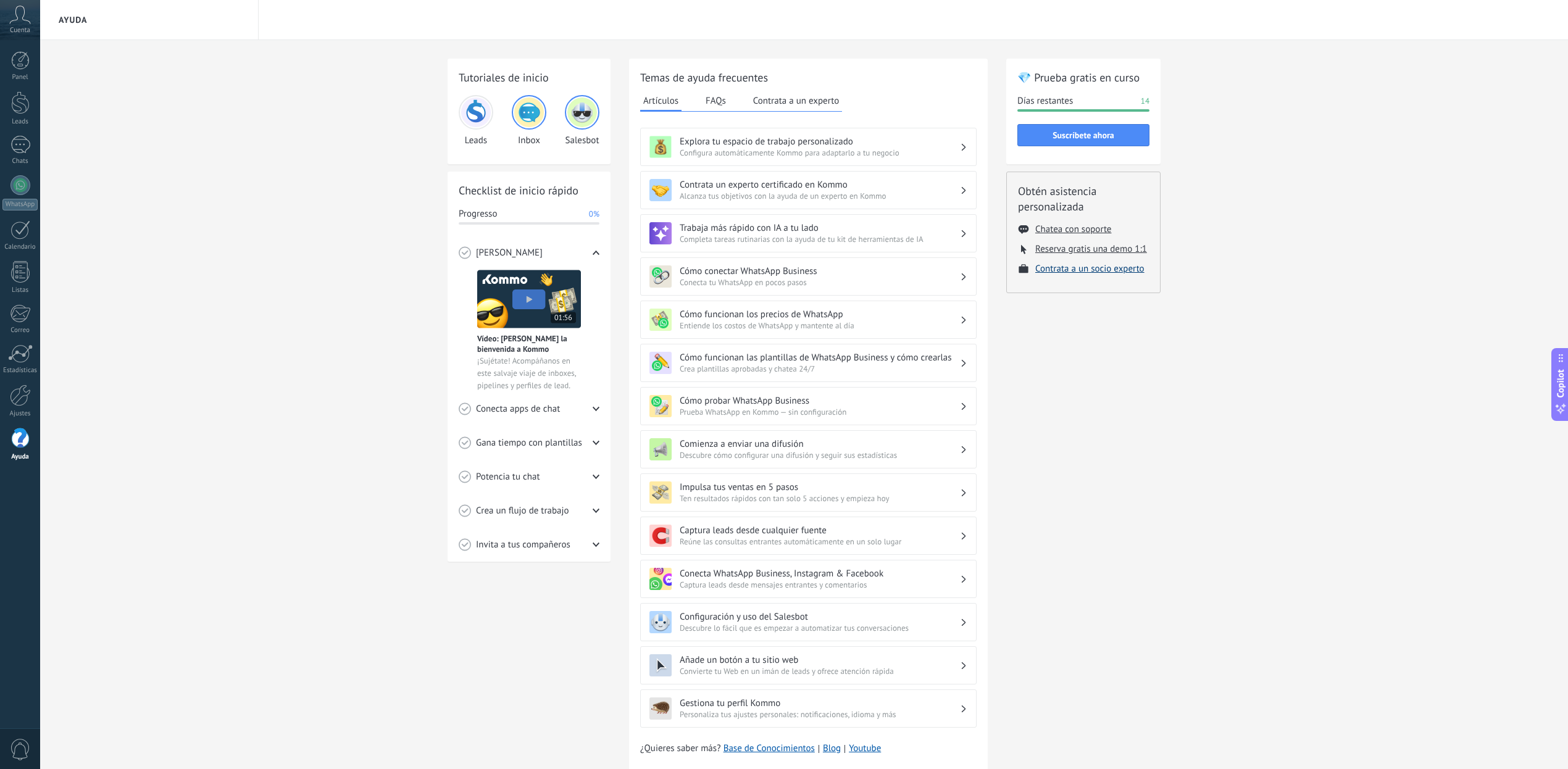
click at [1060, 268] on button "Contrata a un socio experto" at bounding box center [1089, 269] width 110 height 12
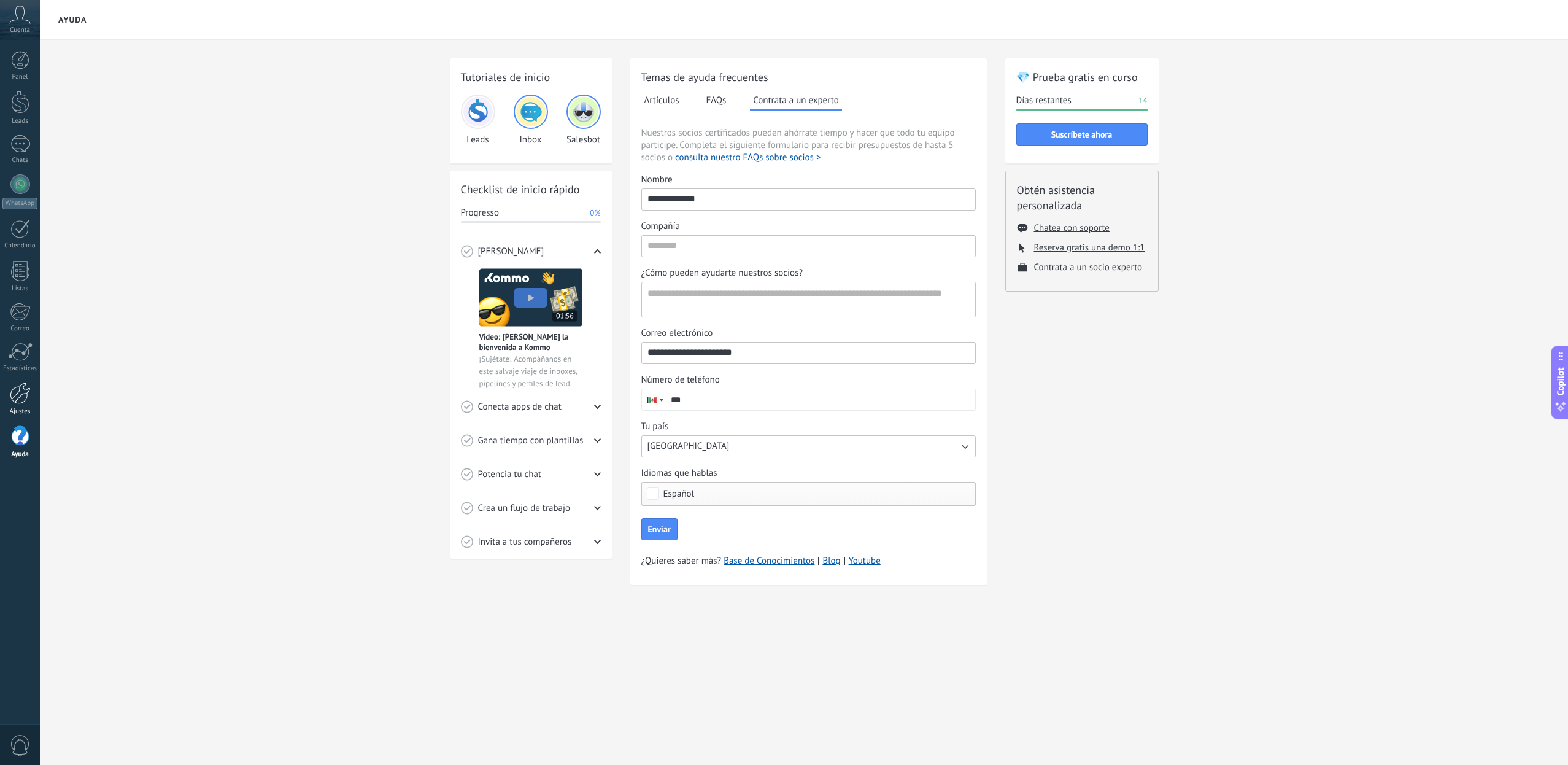
click at [31, 404] on link "Ajustes" at bounding box center [19, 399] width 40 height 33
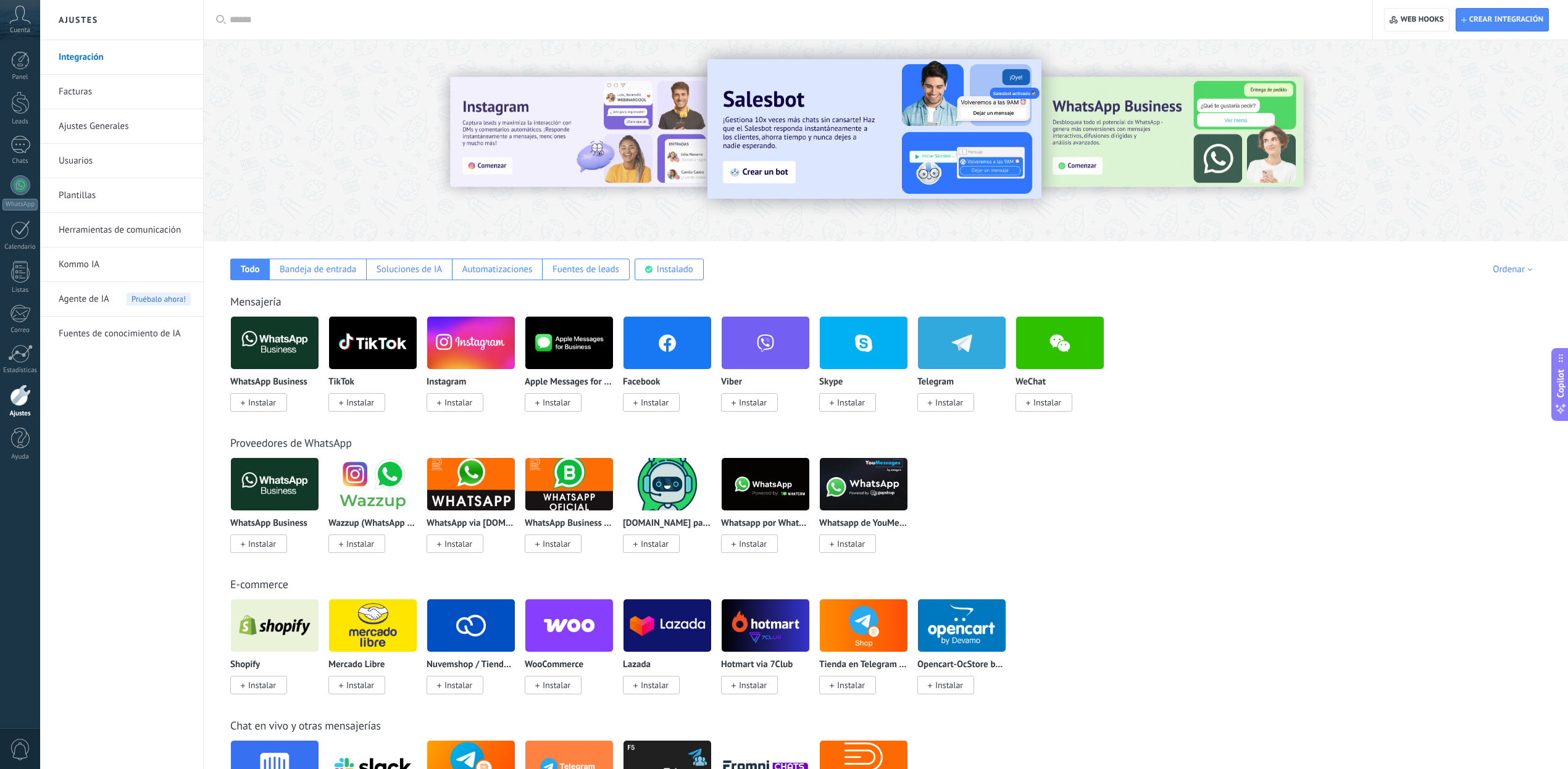
click at [273, 401] on span "Instalar" at bounding box center [262, 402] width 28 height 11
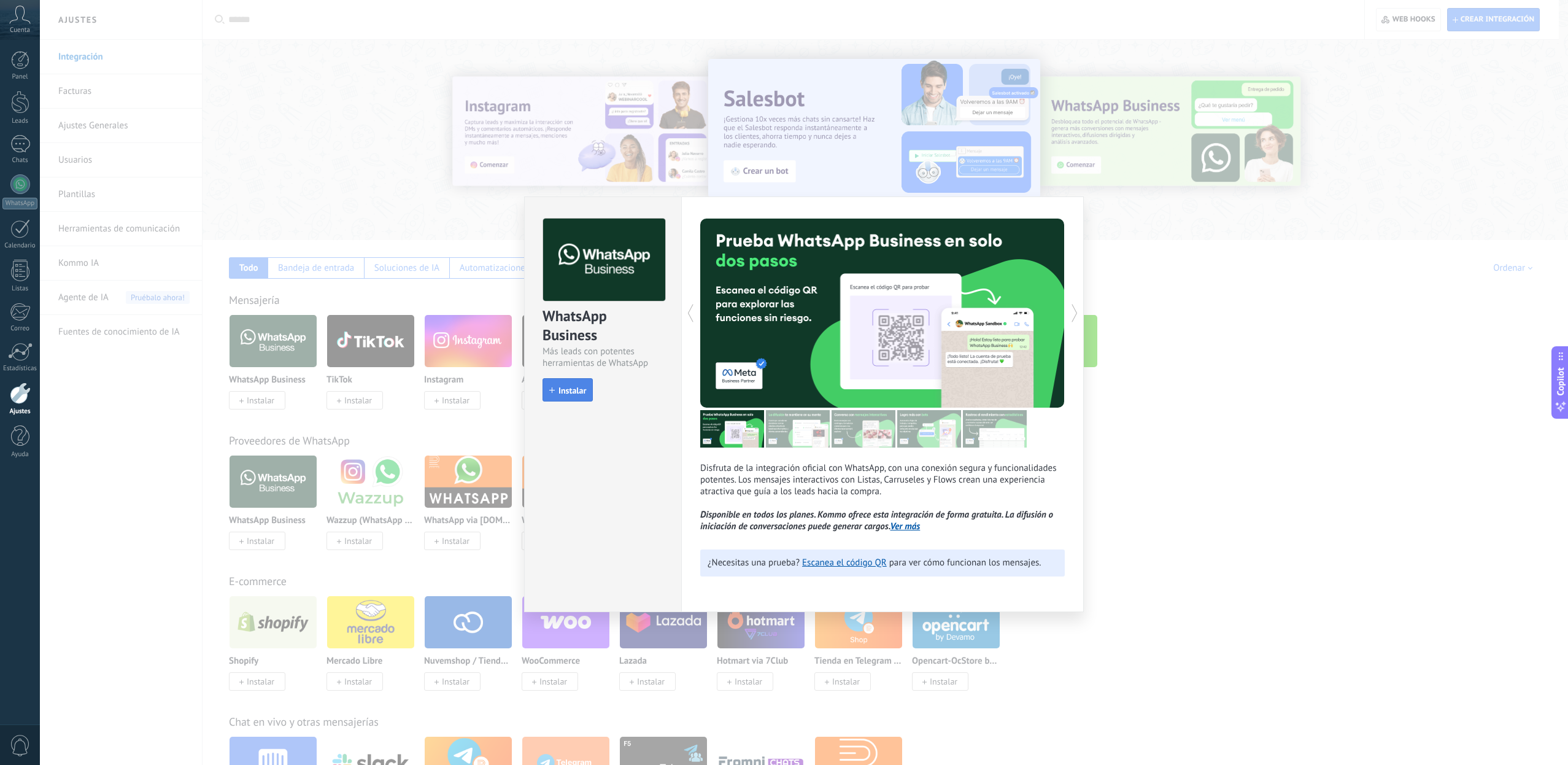
click at [574, 392] on span "Instalar" at bounding box center [573, 390] width 28 height 9
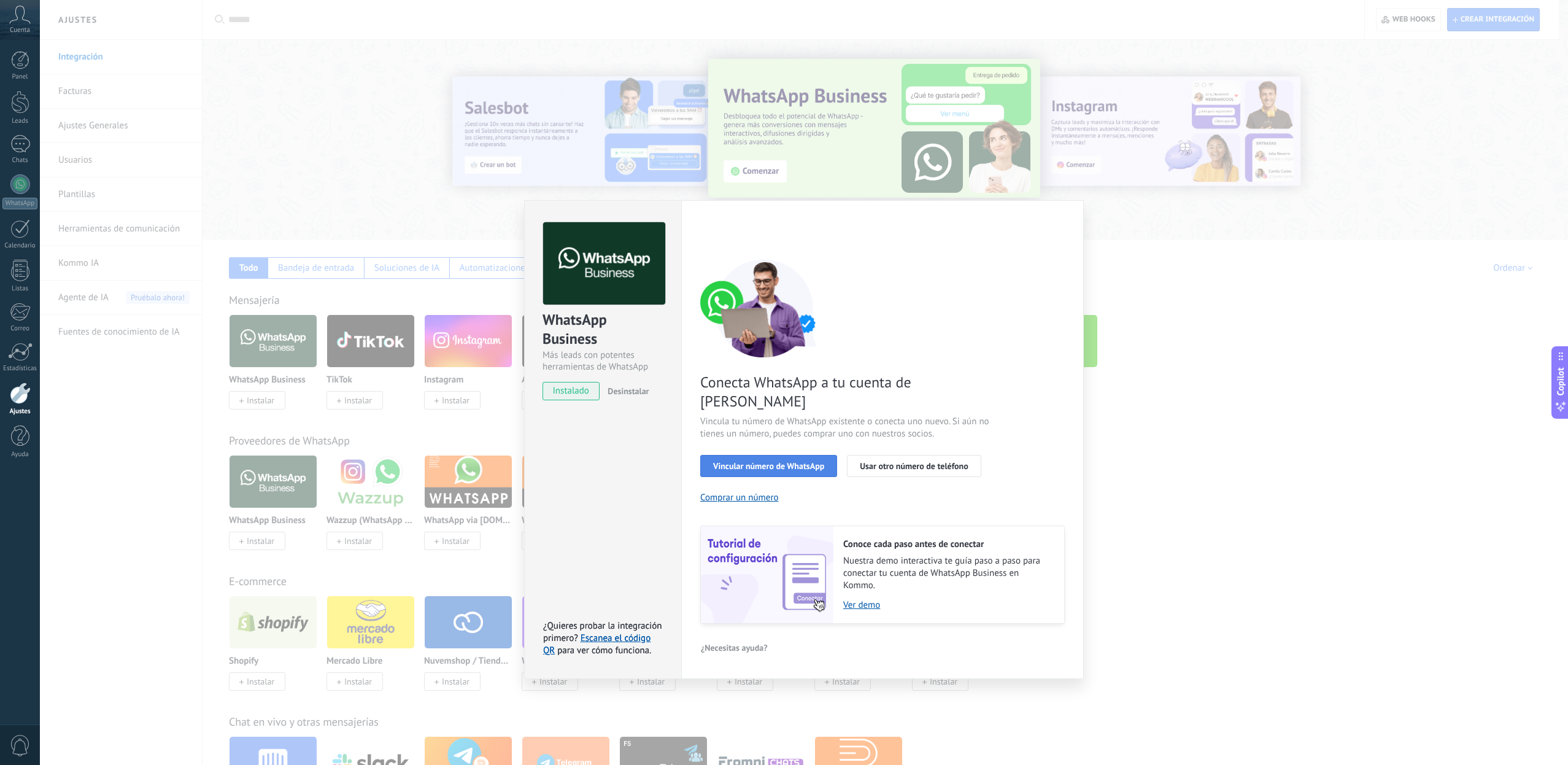
click at [815, 462] on span "Vincular número de WhatsApp" at bounding box center [769, 466] width 111 height 9
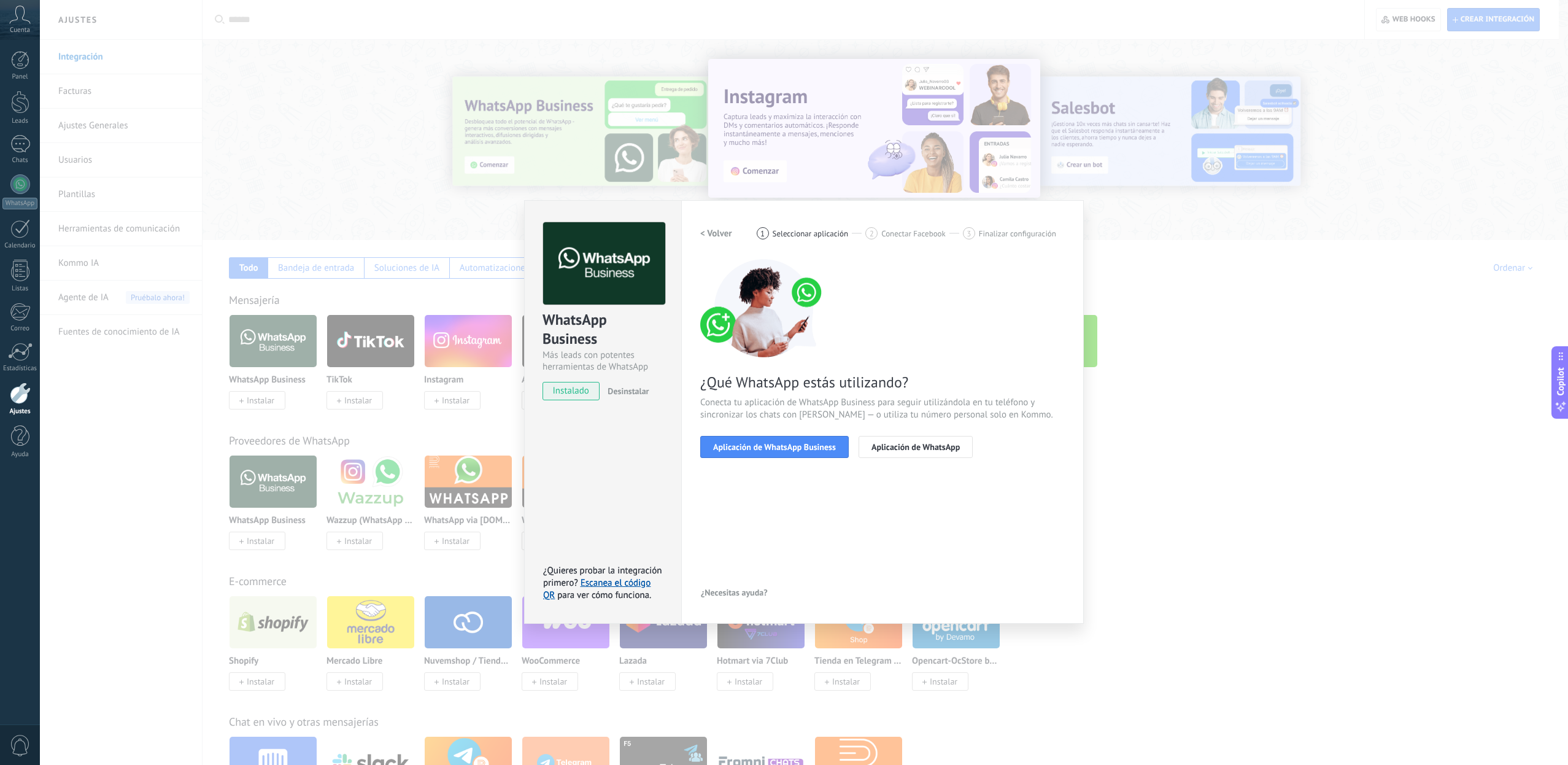
click at [815, 448] on span "Aplicación de WhatsApp Business" at bounding box center [774, 446] width 123 height 9
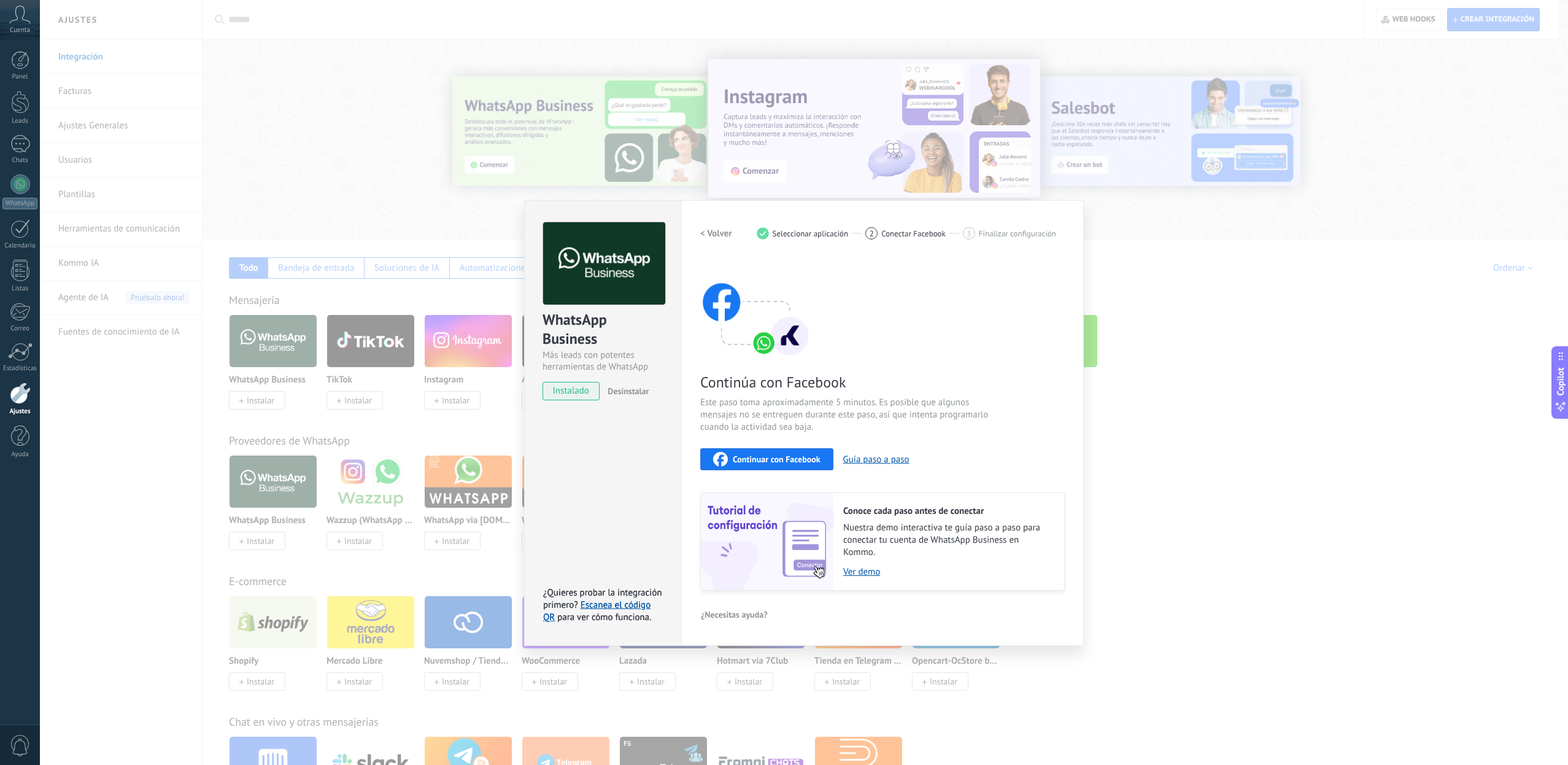
click at [779, 455] on span "Continuar con Facebook" at bounding box center [776, 459] width 88 height 9
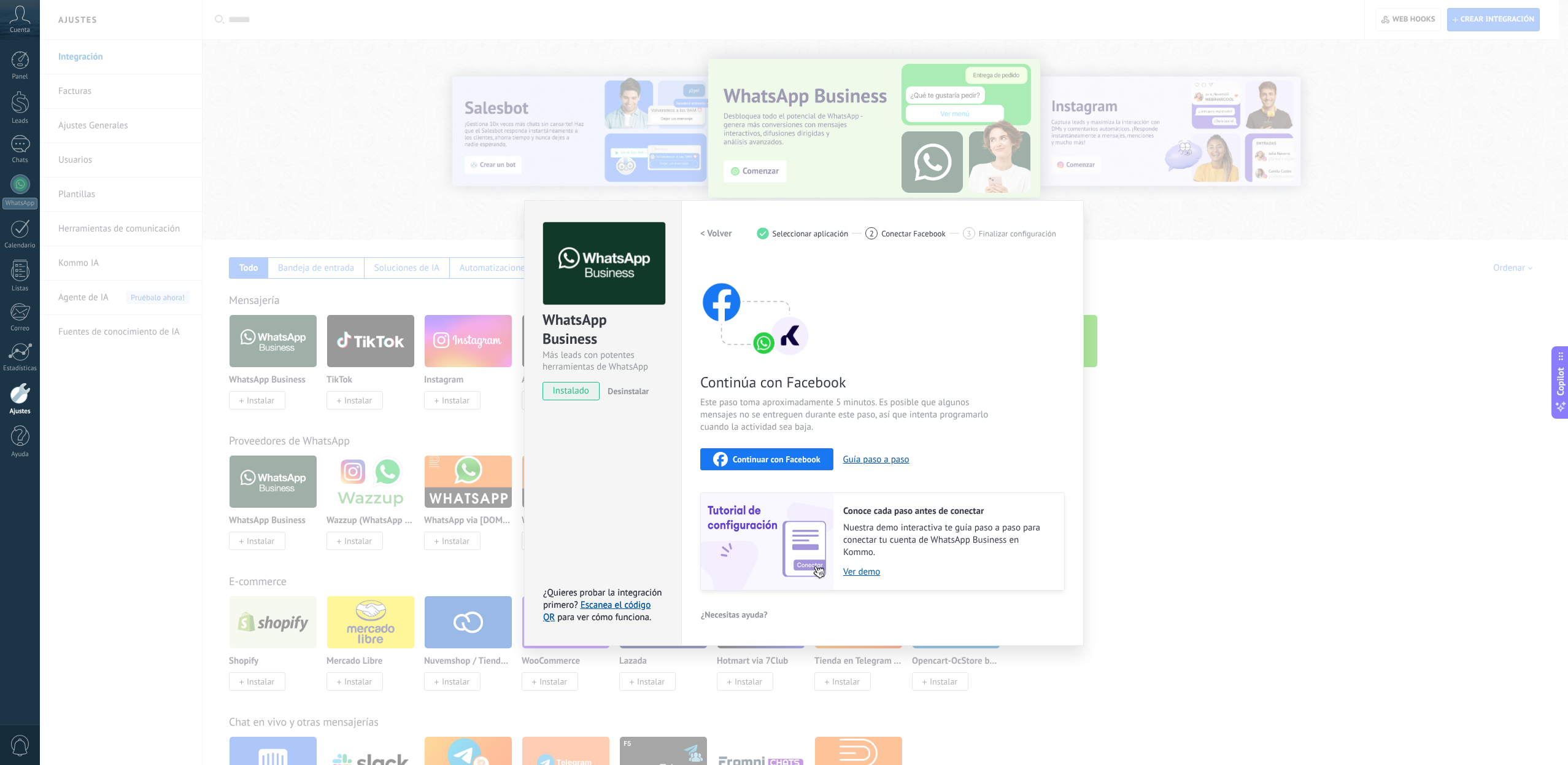
click at [458, 396] on div "WhatsApp Business Más leads con potentes herramientas de WhatsApp instalado Des…" at bounding box center [803, 382] width 1528 height 765
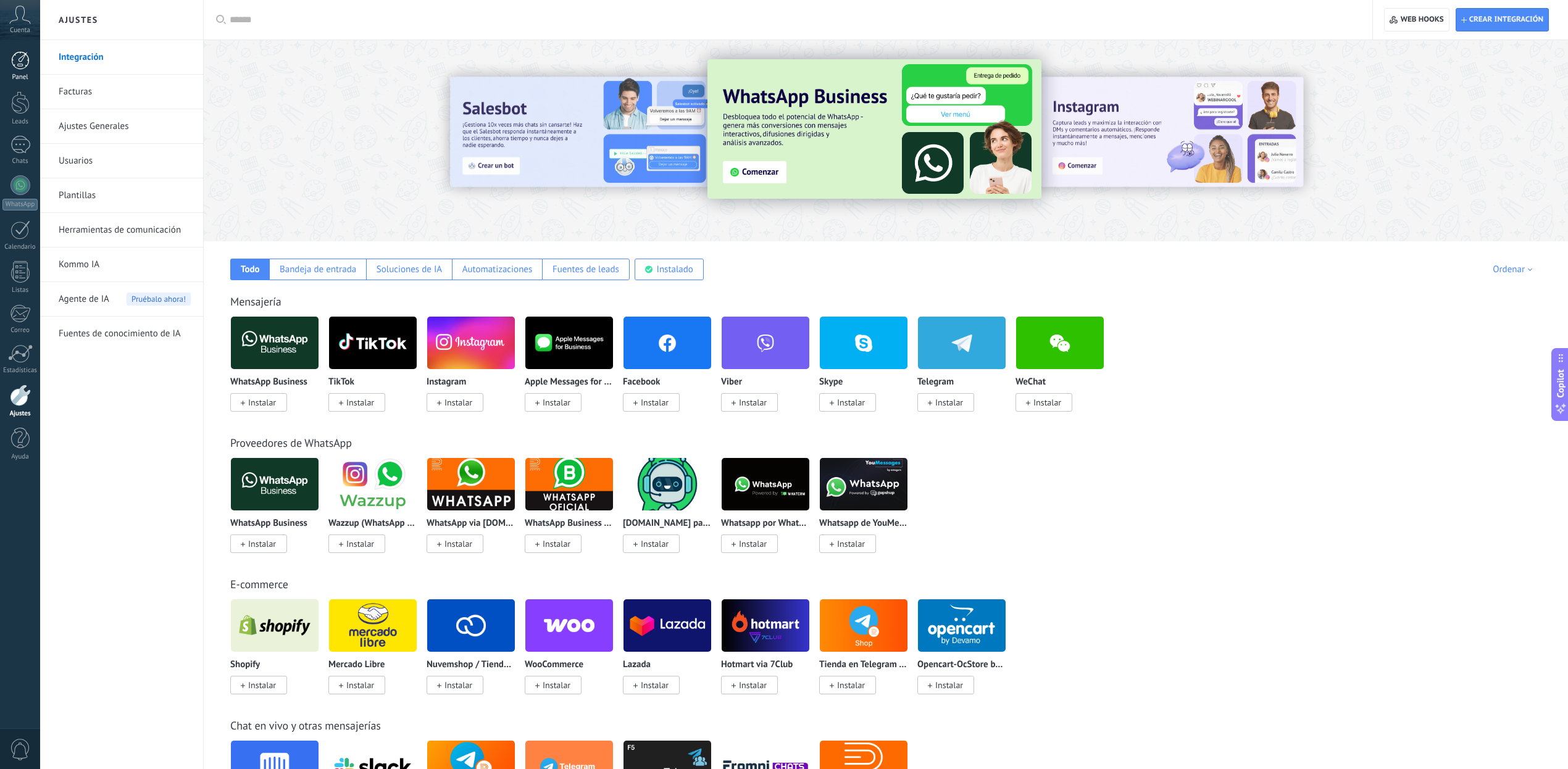
click at [21, 74] on div "Panel" at bounding box center [20, 78] width 36 height 8
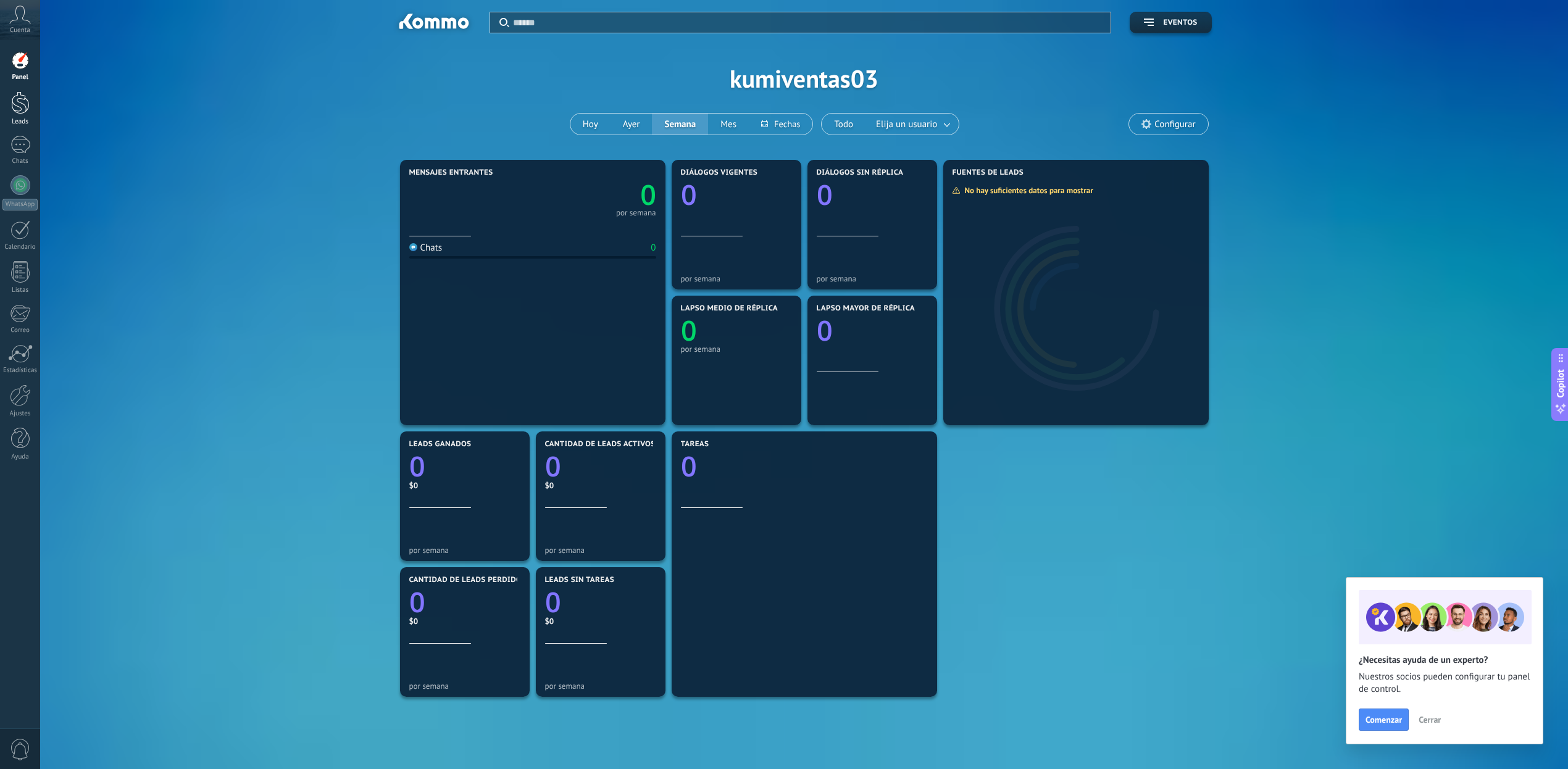
click at [21, 117] on div "Leads" at bounding box center [20, 121] width 36 height 8
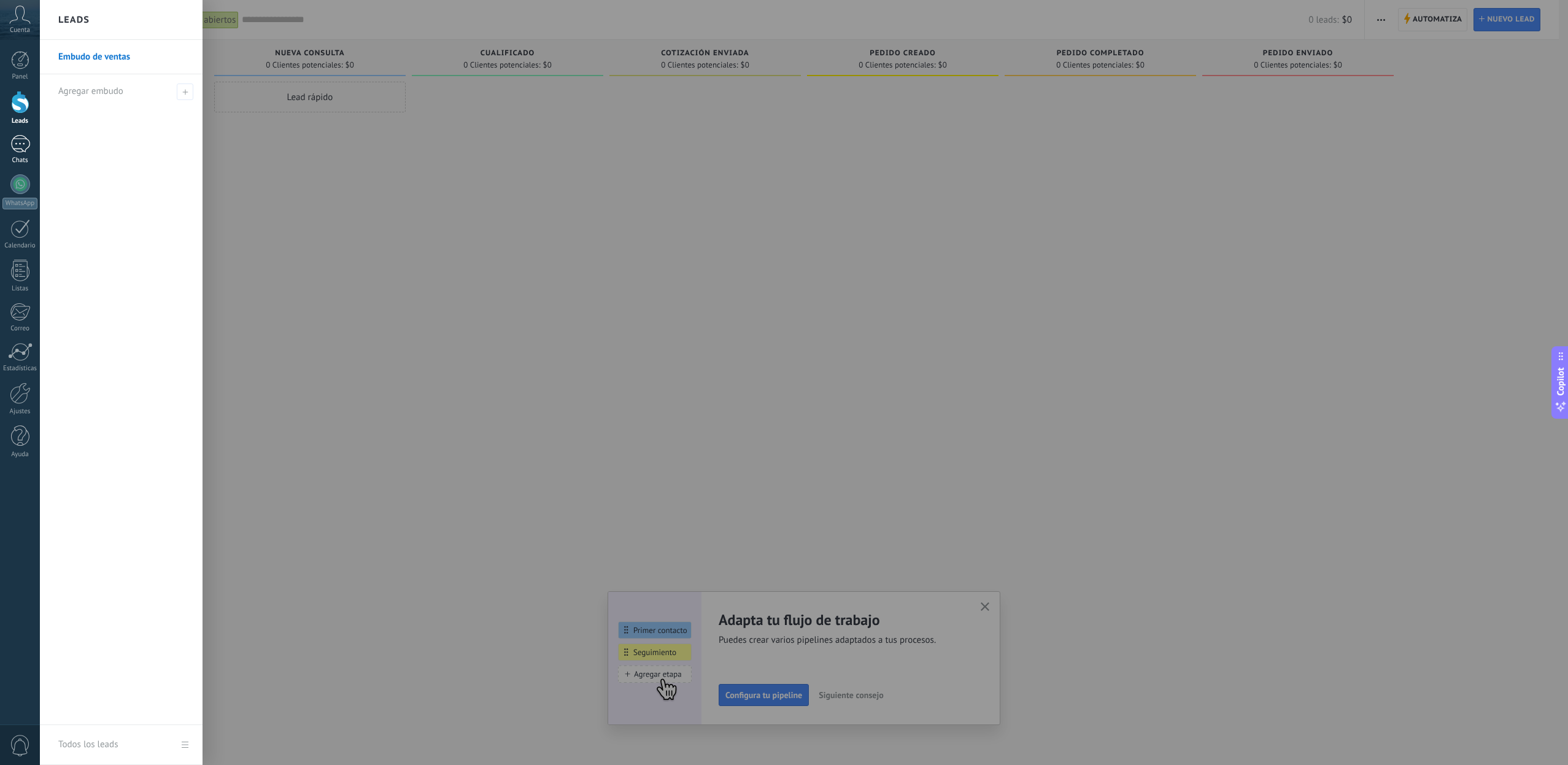
click at [26, 148] on div at bounding box center [20, 144] width 19 height 17
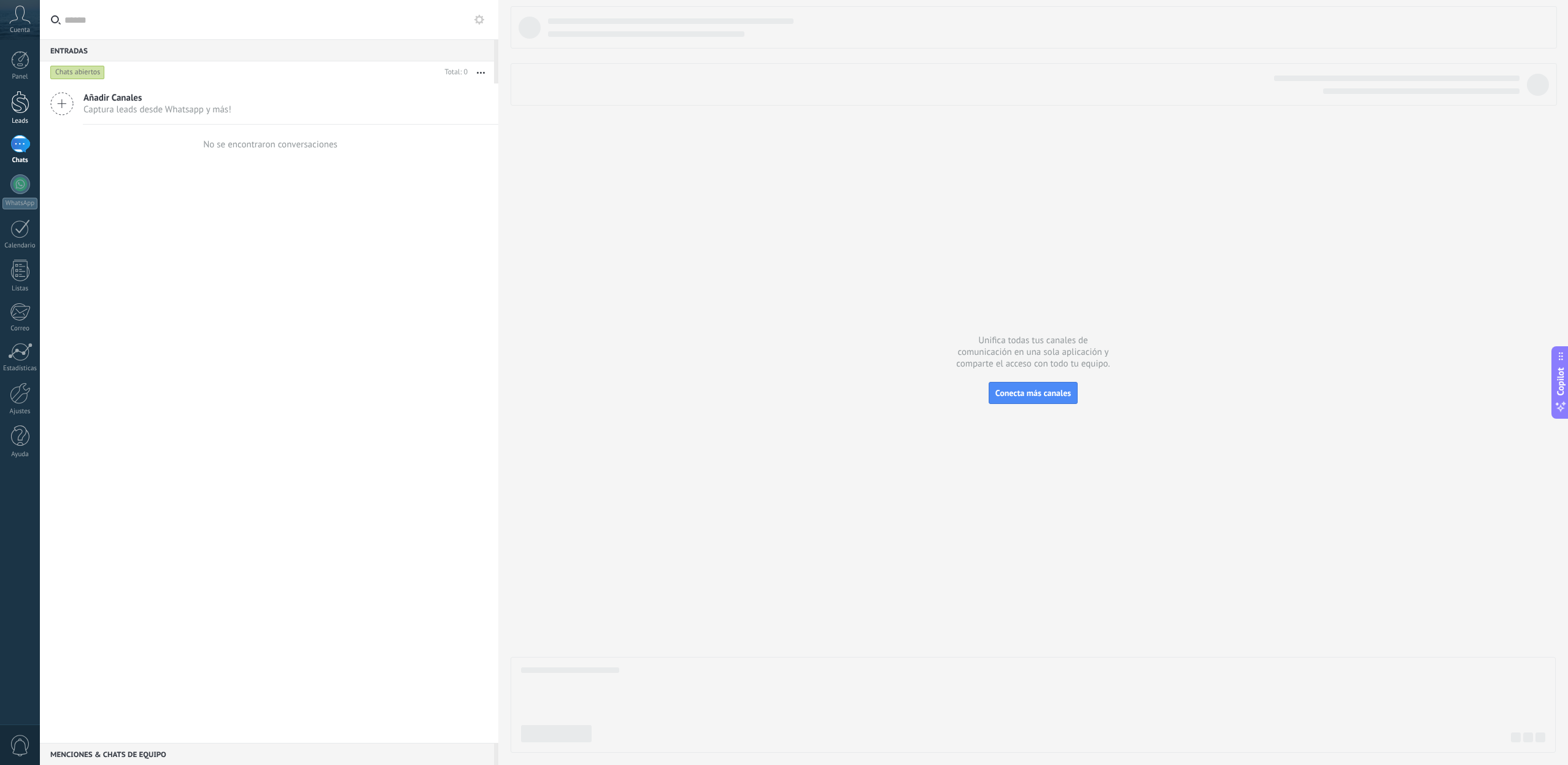
click at [25, 112] on div at bounding box center [19, 102] width 18 height 23
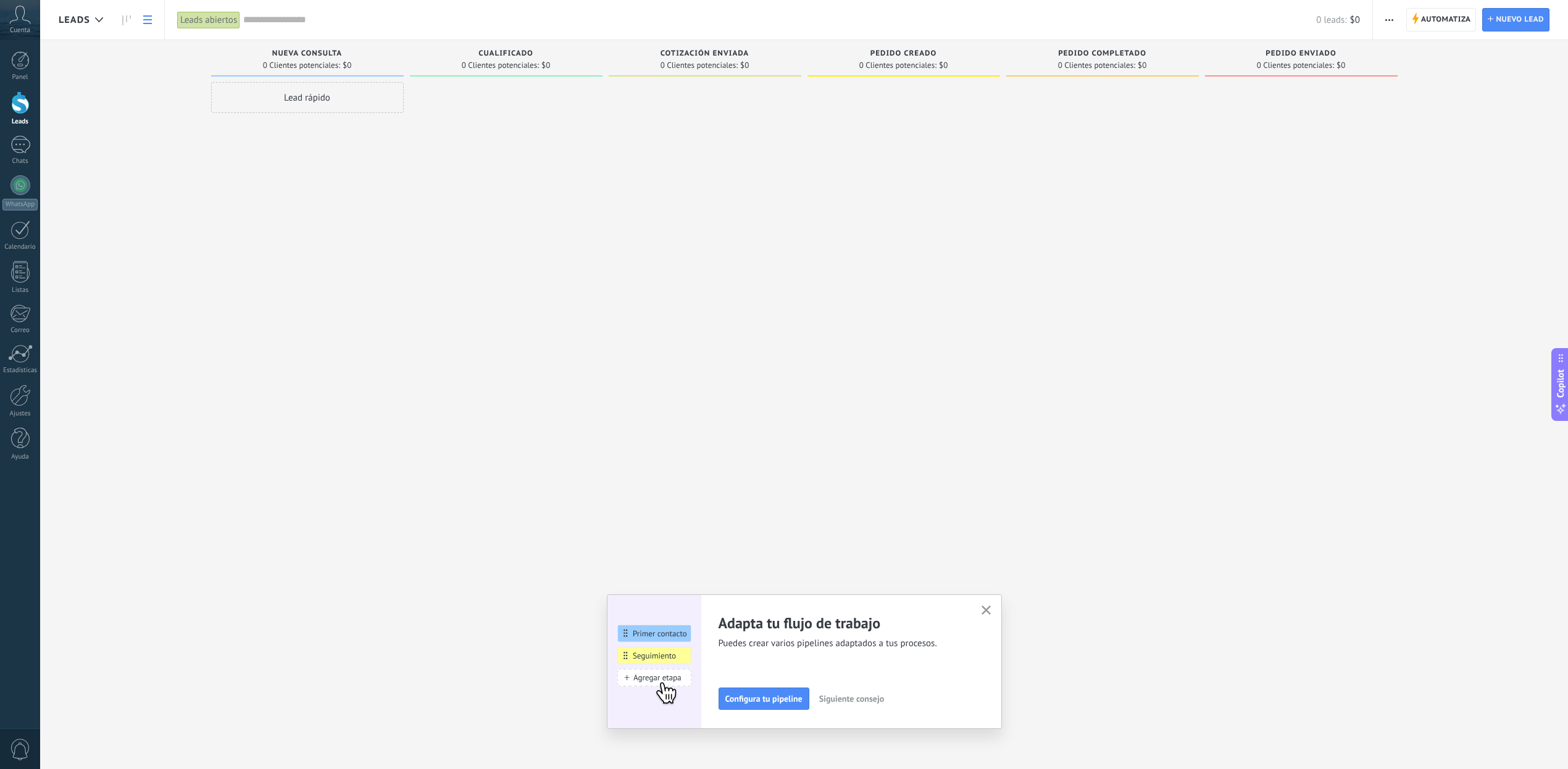
click at [150, 21] on icon at bounding box center [148, 19] width 9 height 9
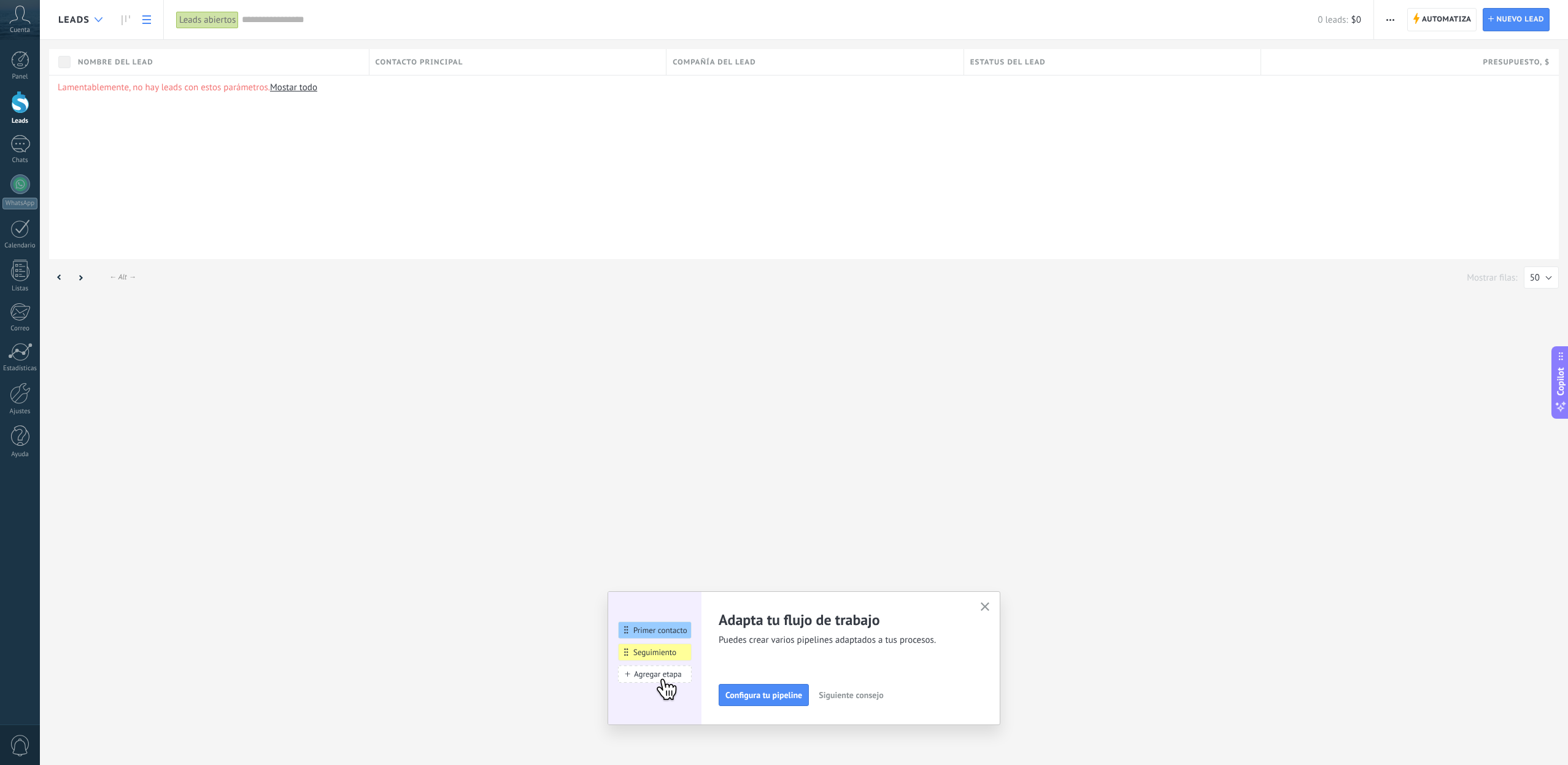
click at [91, 16] on div at bounding box center [98, 19] width 20 height 24
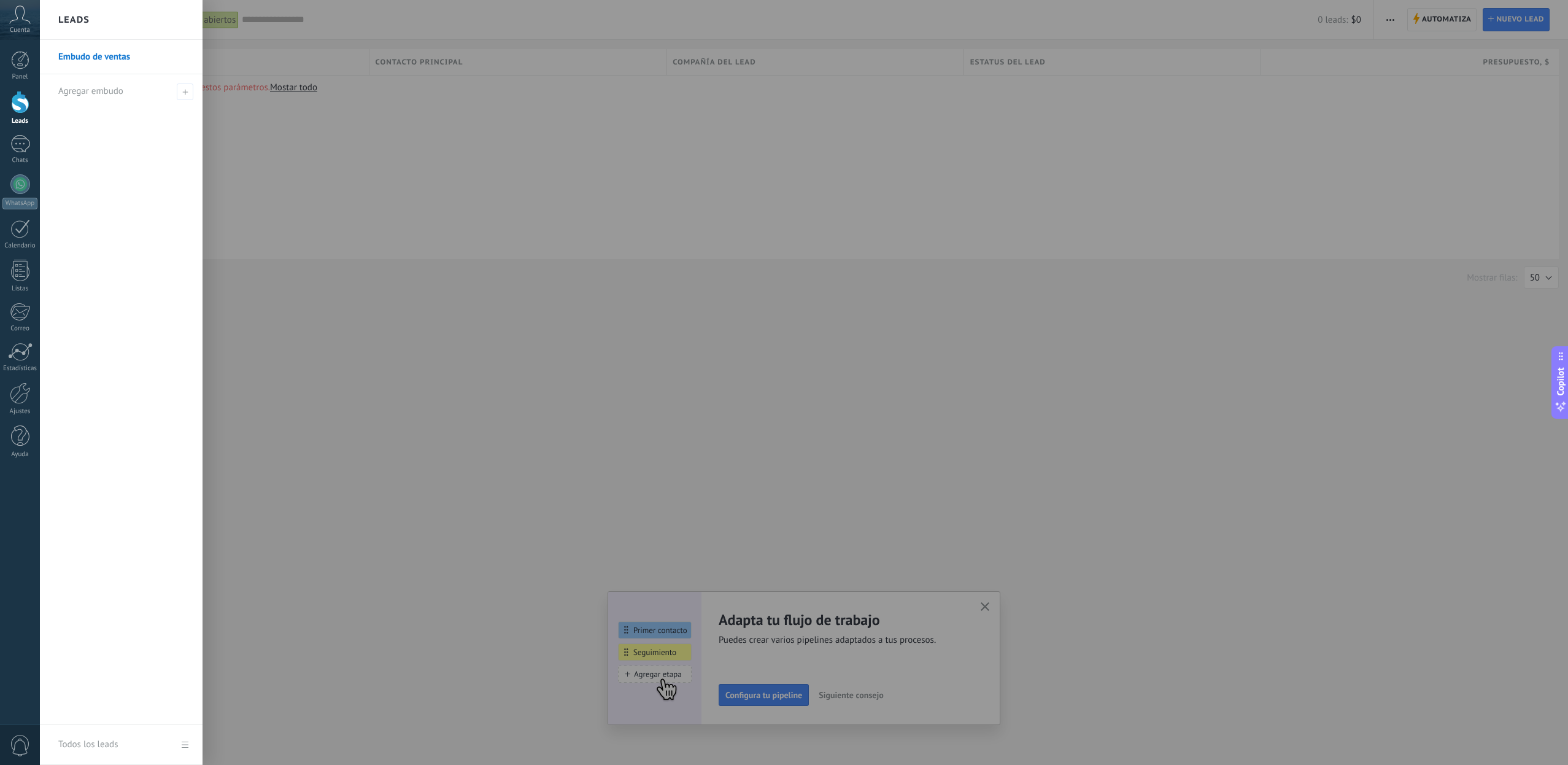
click at [487, 236] on div at bounding box center [824, 382] width 1568 height 765
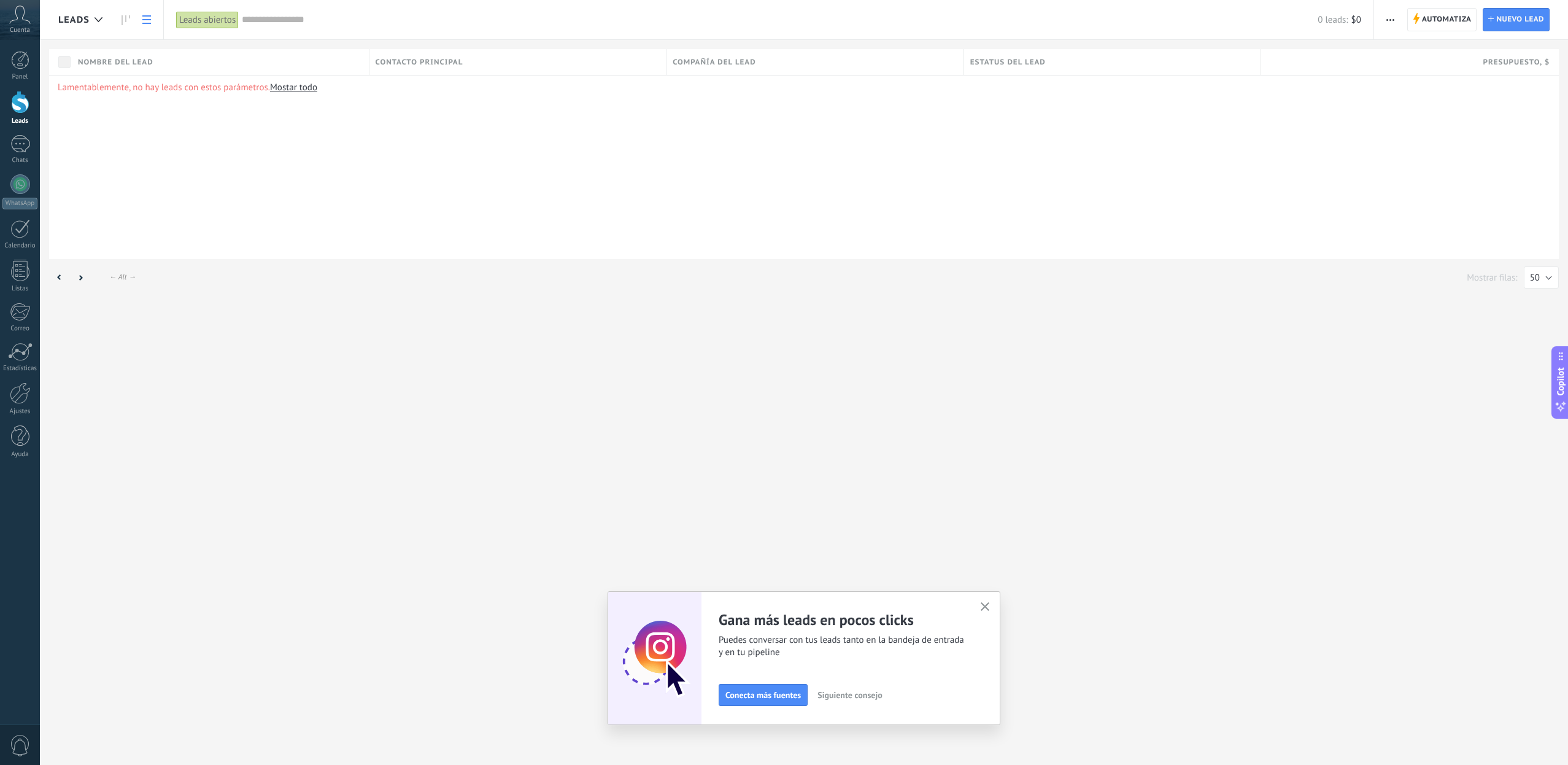
click at [1391, 15] on span "button" at bounding box center [1390, 19] width 8 height 23
click at [1418, 130] on span "Importar" at bounding box center [1415, 126] width 35 height 24
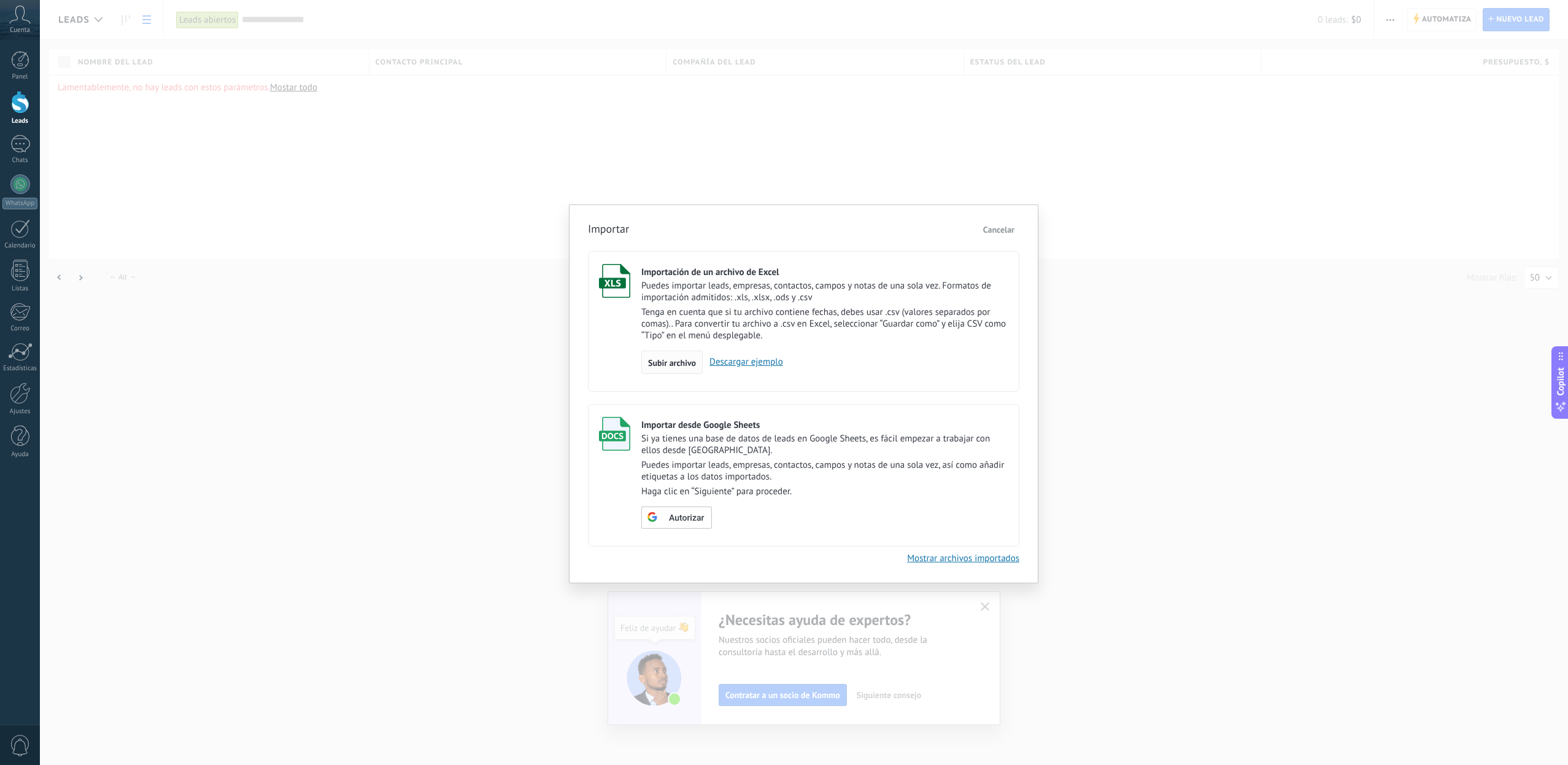
click at [686, 366] on span "Subir archivo" at bounding box center [672, 362] width 48 height 9
click at [0, 0] on input "Importación de un archivo de Excel Puedes importar leads, empresas, contactos, …" at bounding box center [0, 0] width 0 height 0
